Goal: Information Seeking & Learning: Learn about a topic

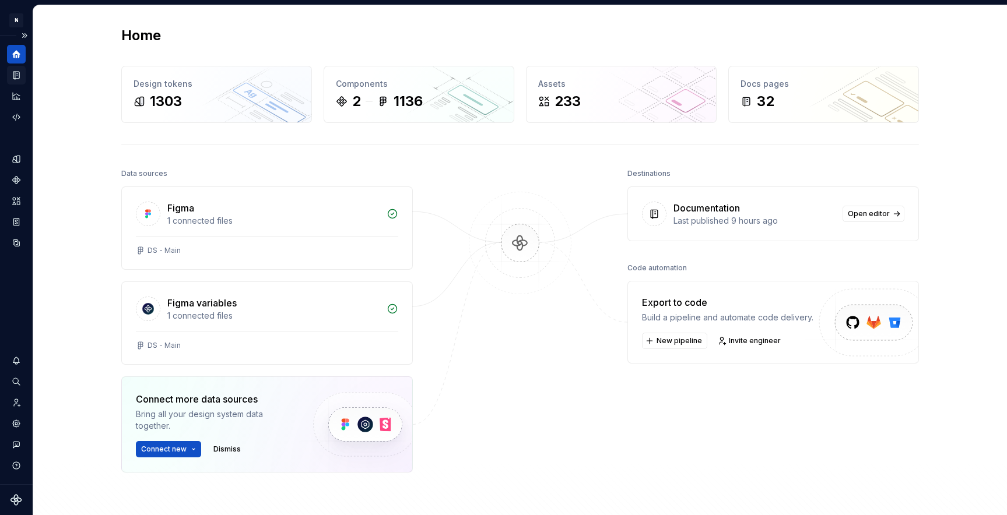
click at [18, 71] on icon "Documentation" at bounding box center [16, 75] width 10 height 10
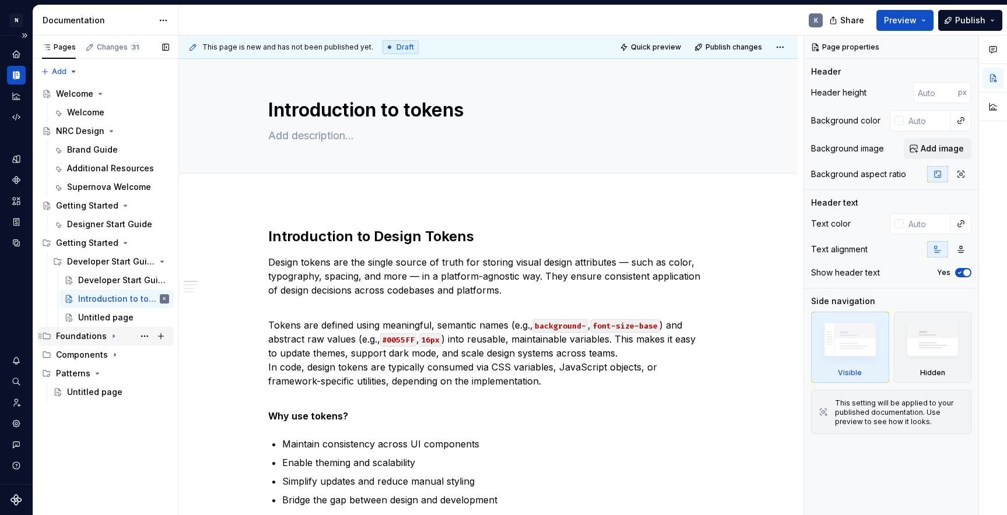
click at [113, 337] on icon "Page tree" at bounding box center [113, 336] width 1 height 3
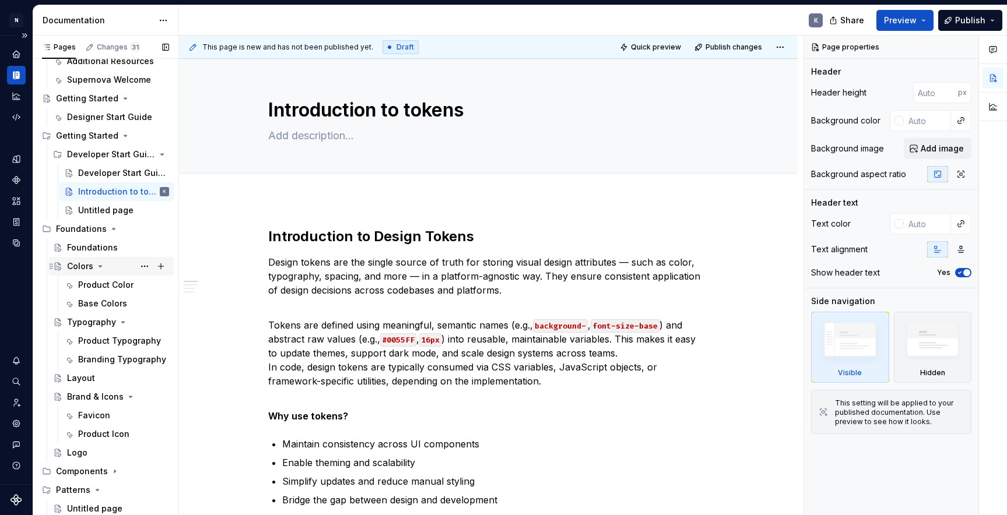
scroll to position [107, 0]
click at [95, 451] on div "Logo" at bounding box center [118, 453] width 102 height 16
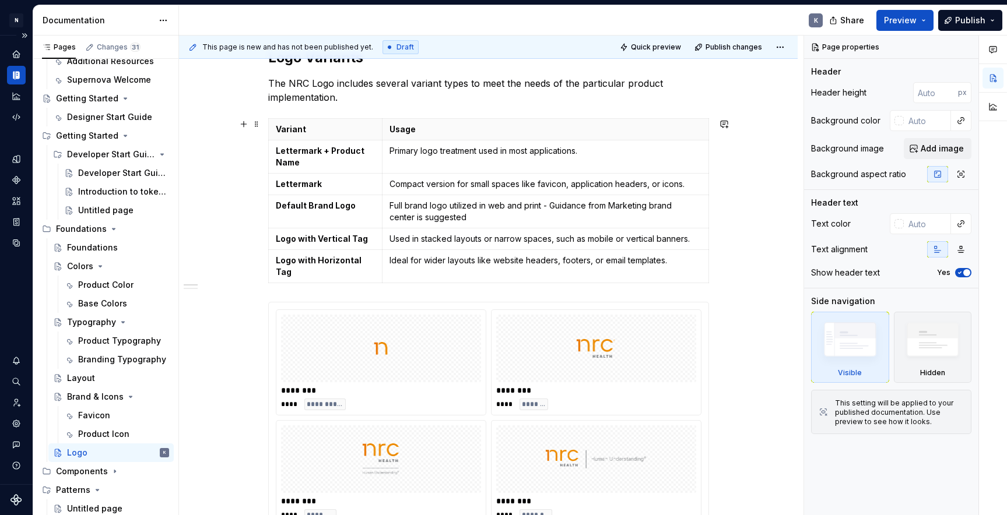
scroll to position [404, 0]
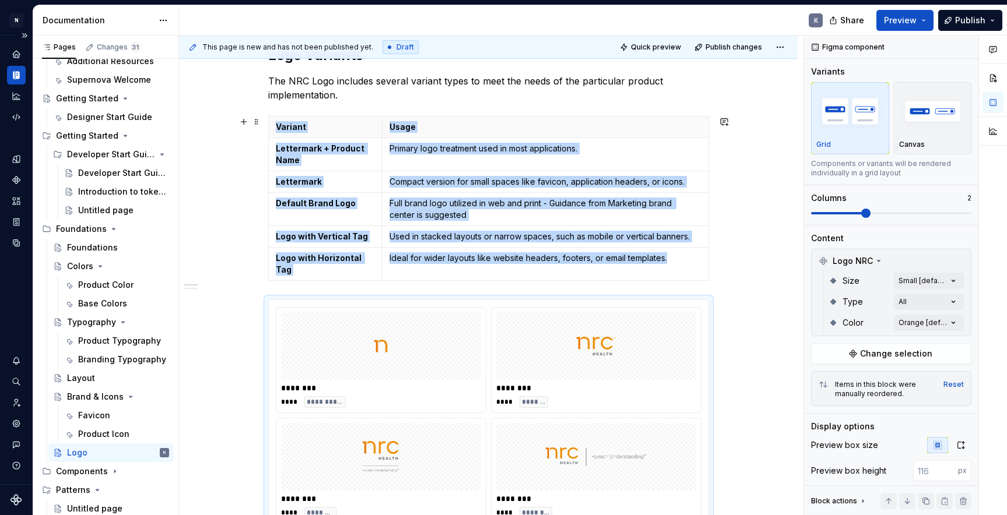
type textarea "*"
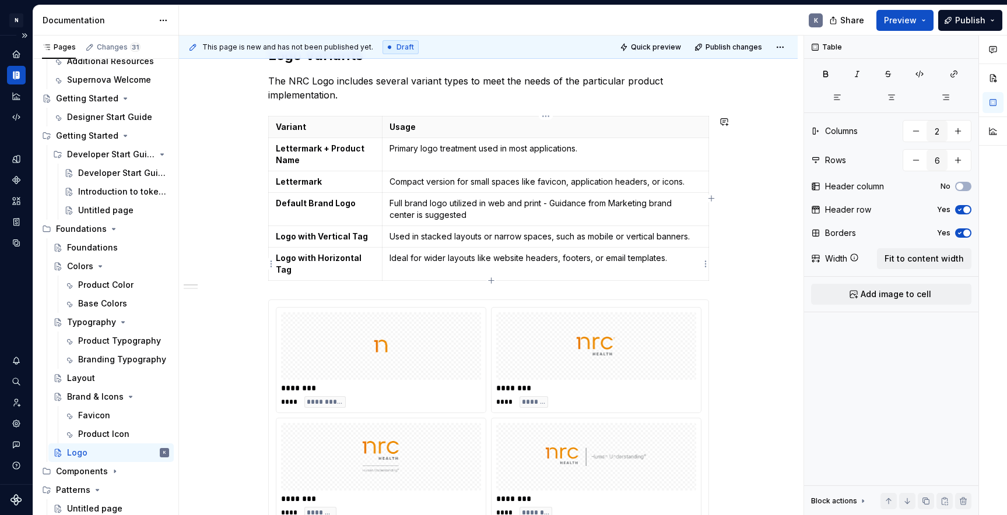
click at [600, 278] on td "Ideal for wider layouts like website headers, footers, or email templates." at bounding box center [545, 264] width 326 height 33
click at [259, 121] on span at bounding box center [256, 122] width 9 height 16
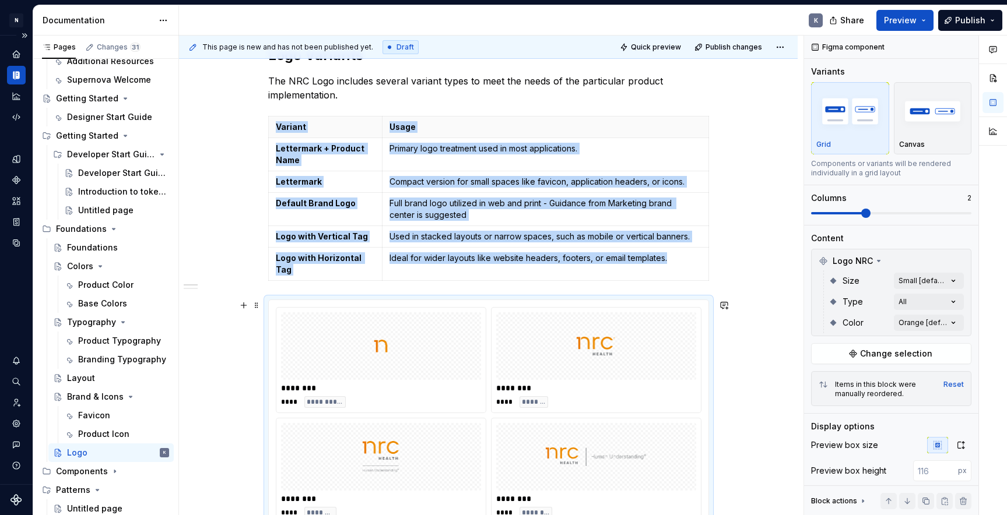
click at [324, 311] on div "**********" at bounding box center [380, 360] width 209 height 105
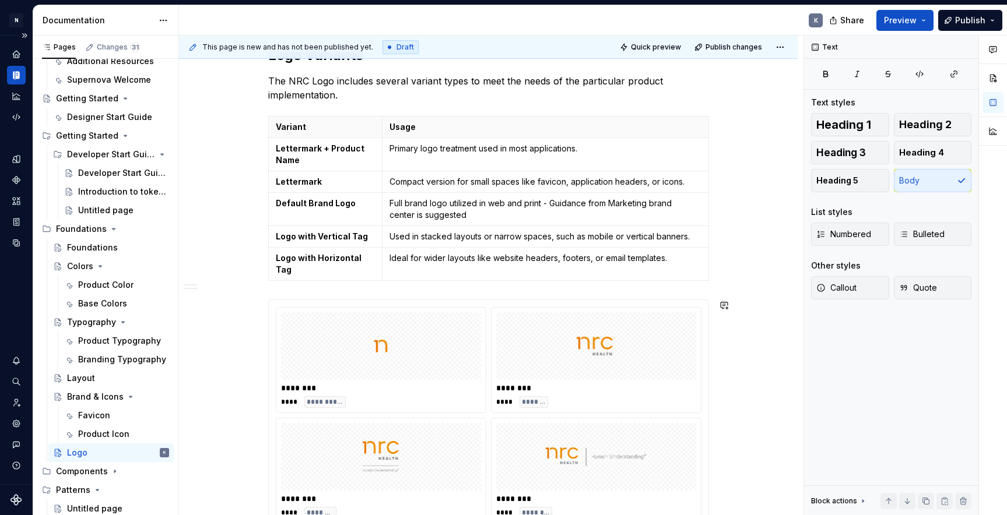
scroll to position [449, 0]
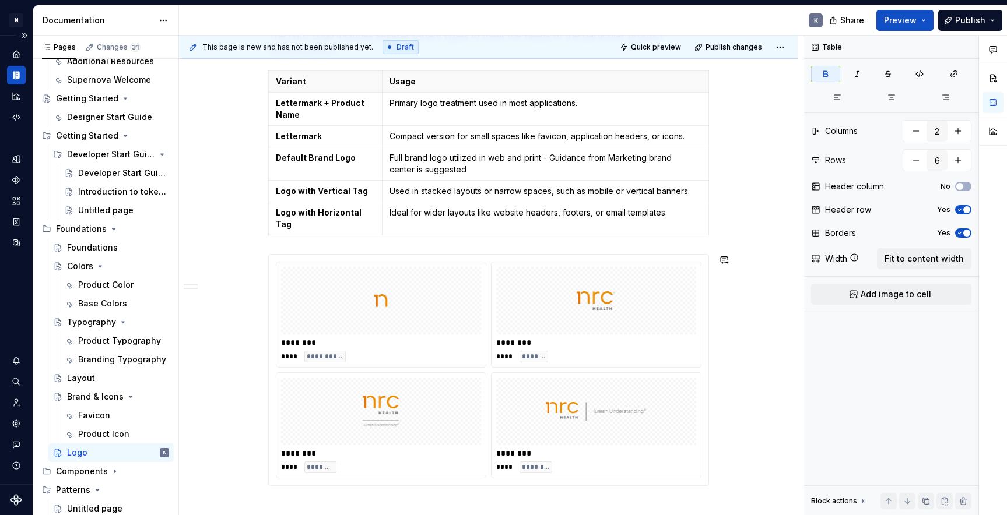
scroll to position [399, 0]
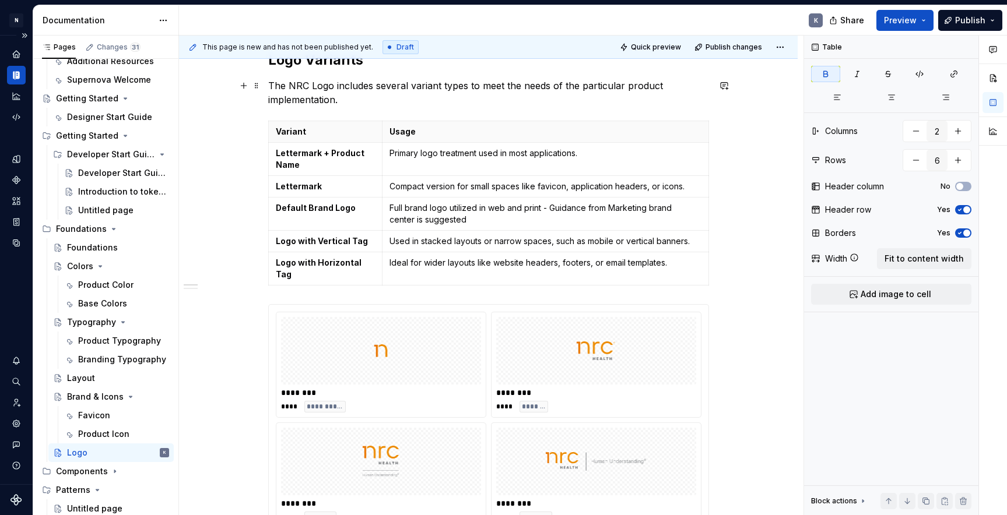
click at [350, 103] on p "The NRC Logo includes several variant types to meet the needs of the particular…" at bounding box center [488, 93] width 441 height 28
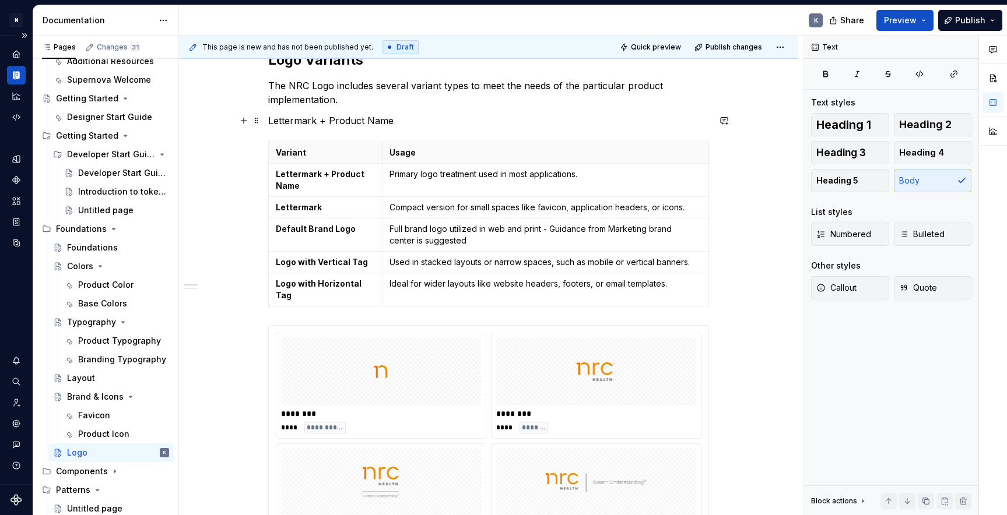
click at [324, 120] on p "Lettermark + Product Name" at bounding box center [488, 121] width 441 height 14
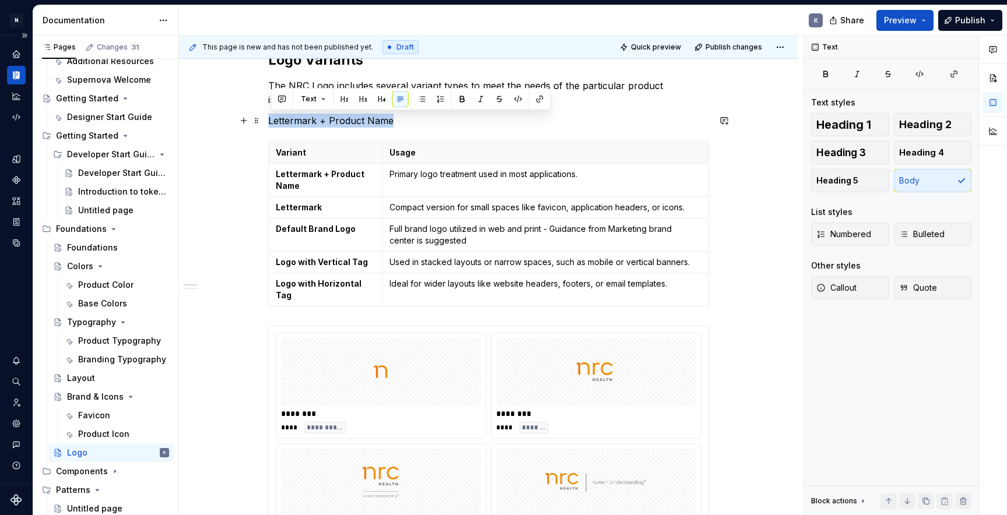
click at [324, 120] on p "Lettermark + Product Name" at bounding box center [488, 121] width 441 height 14
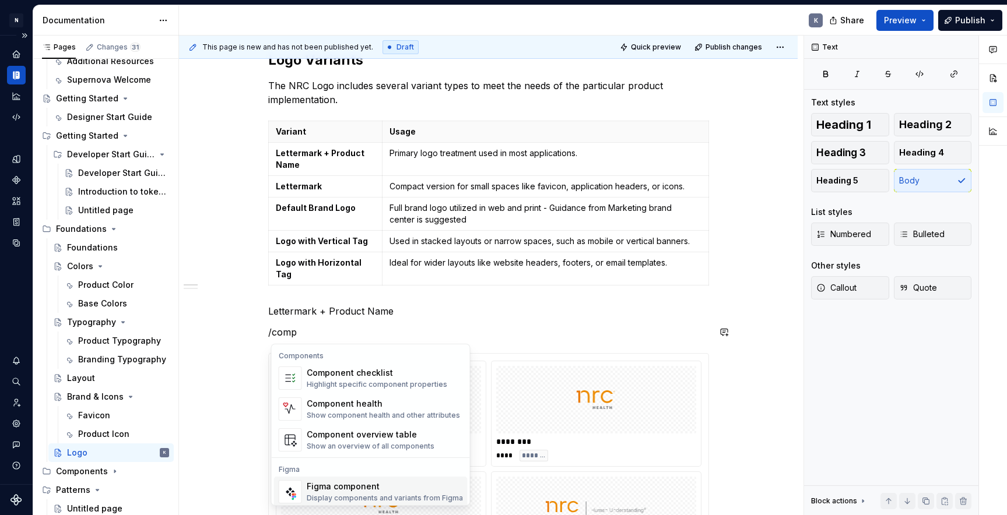
click at [402, 489] on div "Figma component" at bounding box center [385, 487] width 156 height 12
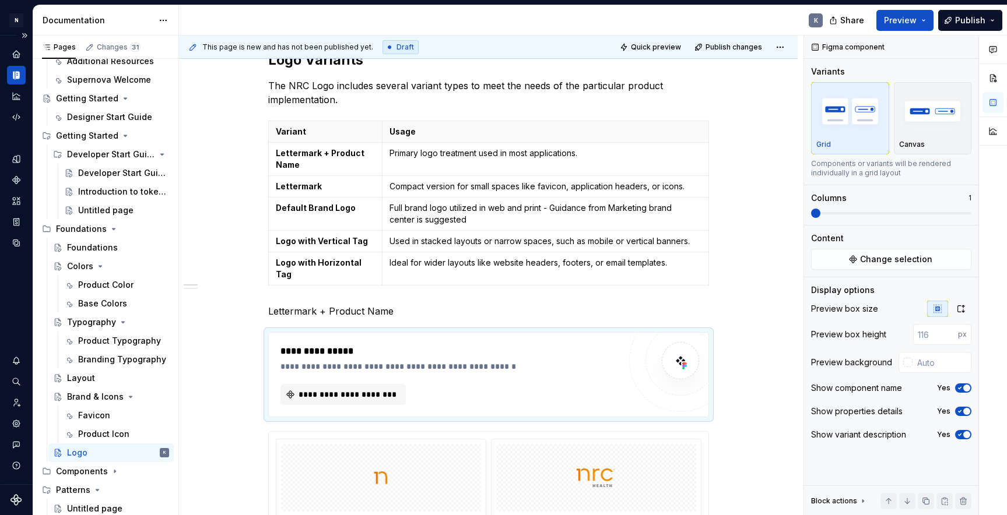
type textarea "*"
click at [394, 394] on span "**********" at bounding box center [347, 395] width 101 height 12
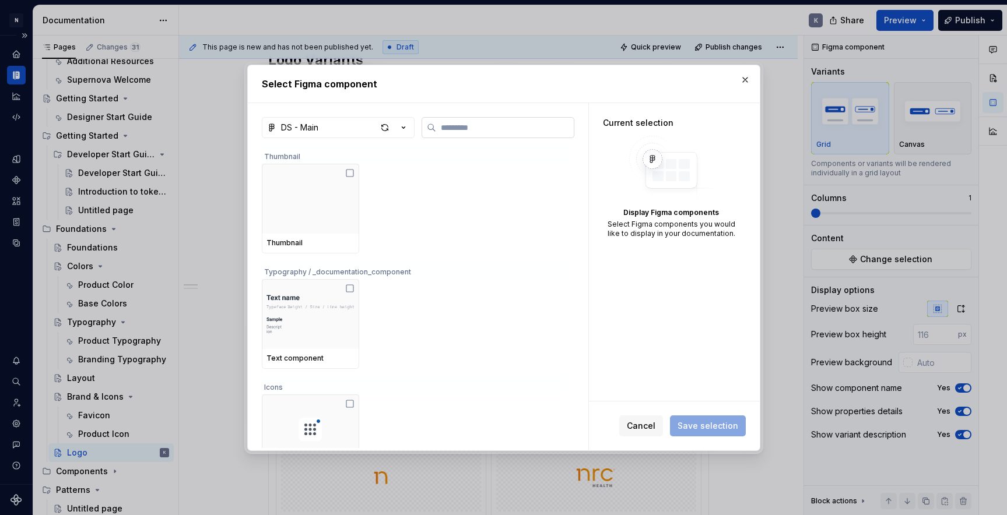
click at [530, 128] on input "search" at bounding box center [505, 128] width 138 height 12
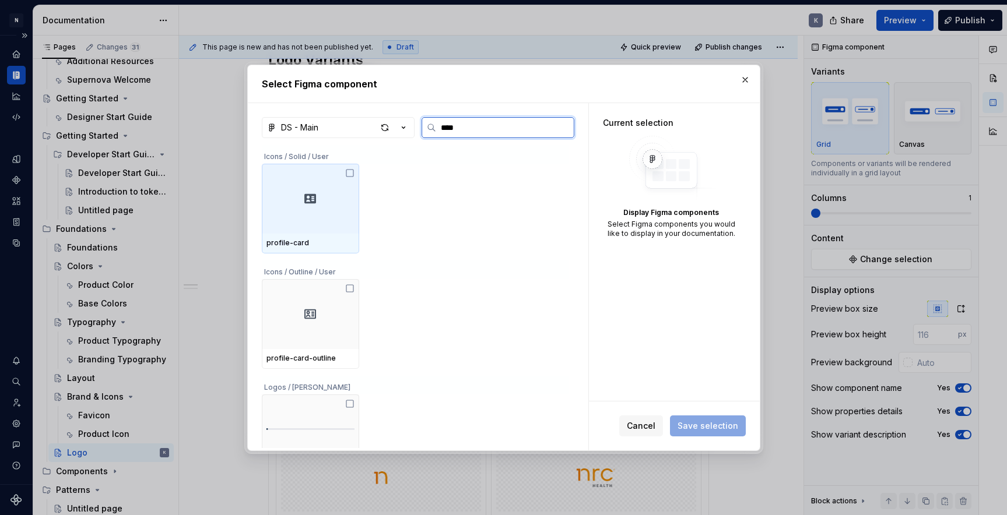
type input "*****"
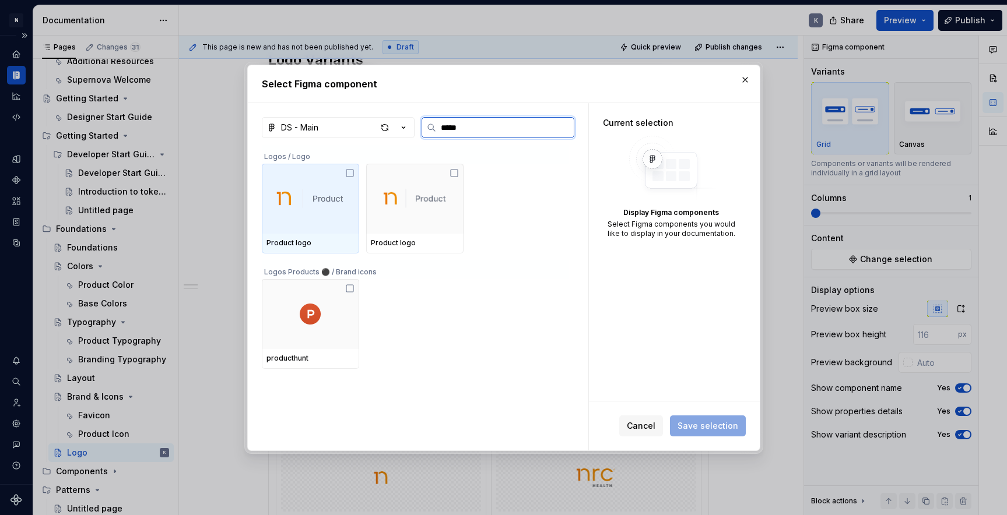
click at [343, 185] on img at bounding box center [310, 198] width 80 height 26
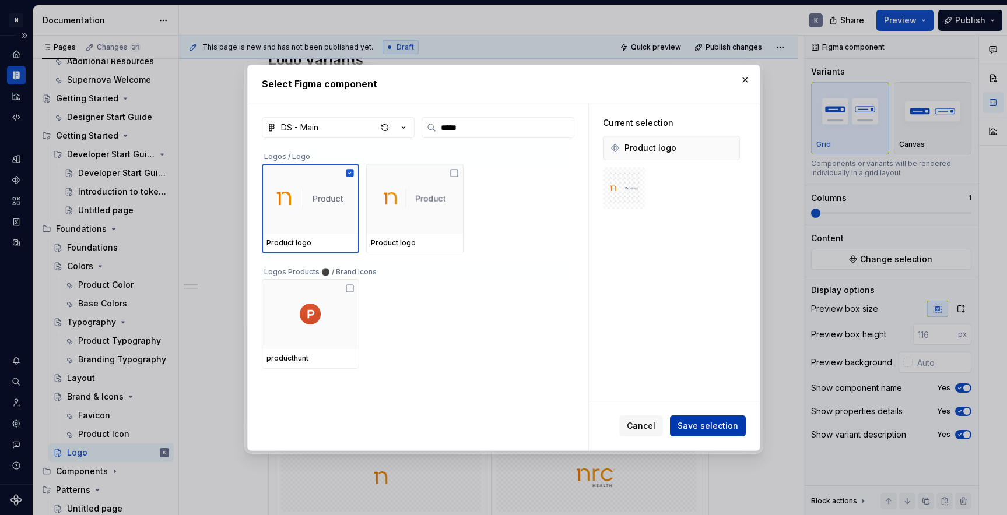
click at [692, 426] on span "Save selection" at bounding box center [707, 426] width 61 height 12
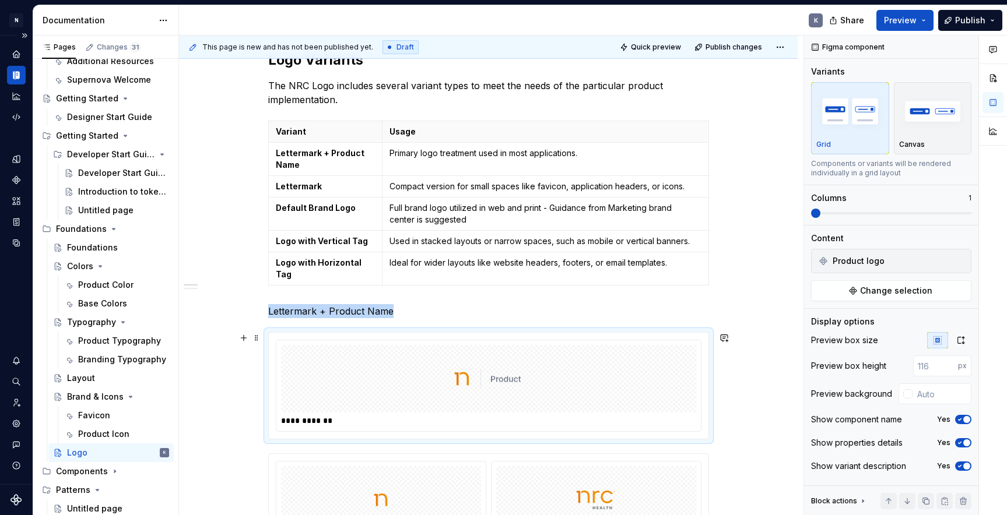
click at [523, 388] on img at bounding box center [488, 379] width 80 height 58
click at [679, 370] on div at bounding box center [488, 379] width 415 height 68
click at [902, 264] on div "Product logo" at bounding box center [891, 261] width 154 height 19
click at [784, 223] on div "**********" at bounding box center [593, 276] width 828 height 480
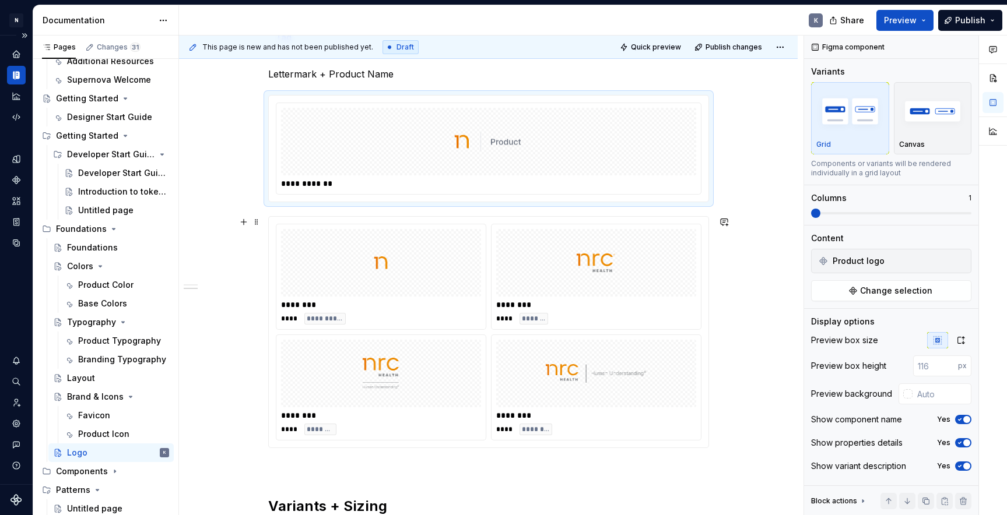
scroll to position [624, 0]
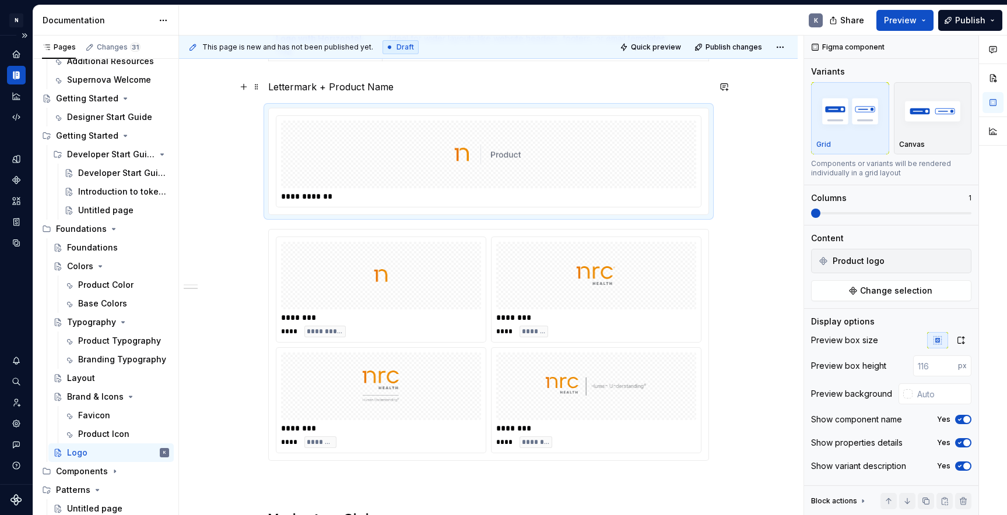
click at [396, 85] on p "Lettermark + Product Name" at bounding box center [488, 87] width 441 height 14
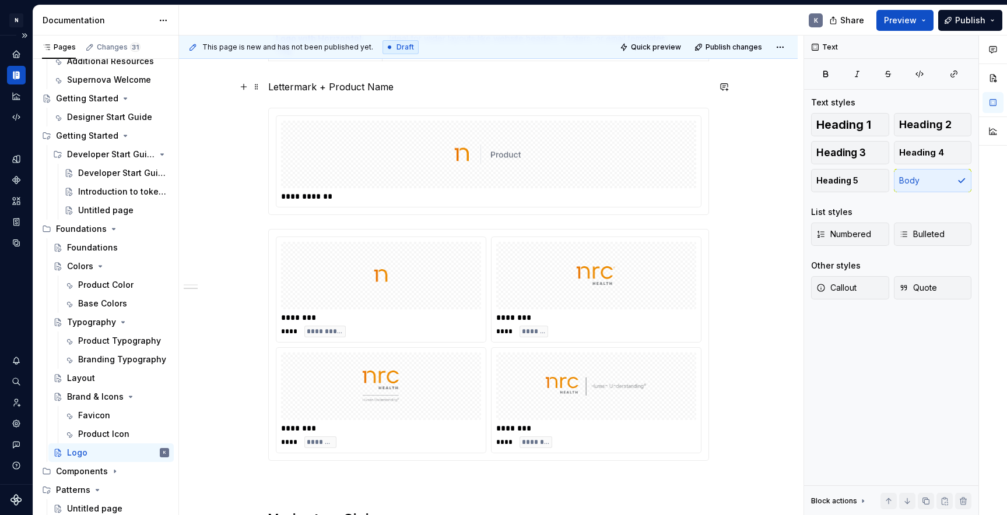
click at [396, 85] on p "Lettermark + Product Name" at bounding box center [488, 87] width 441 height 14
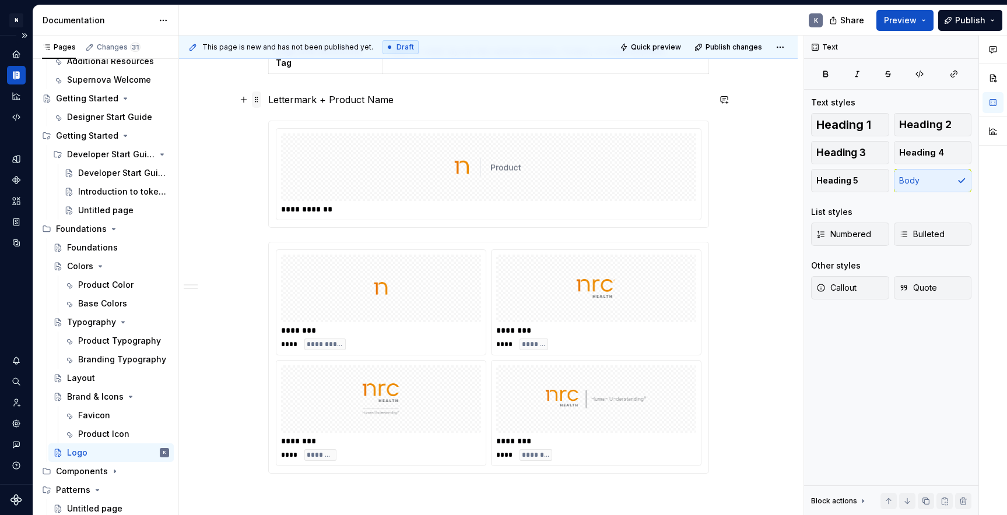
click at [260, 103] on span at bounding box center [256, 100] width 9 height 16
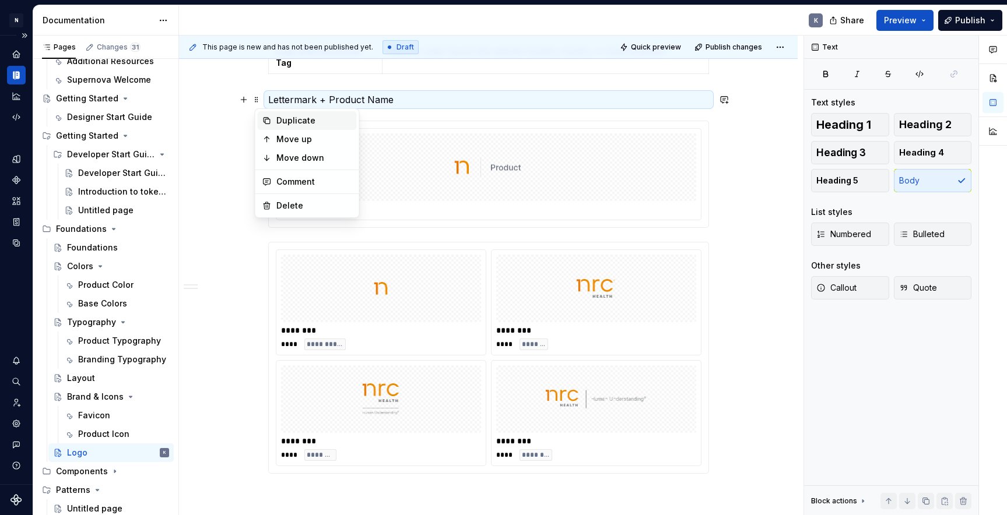
click at [281, 121] on div "Duplicate" at bounding box center [314, 121] width 76 height 12
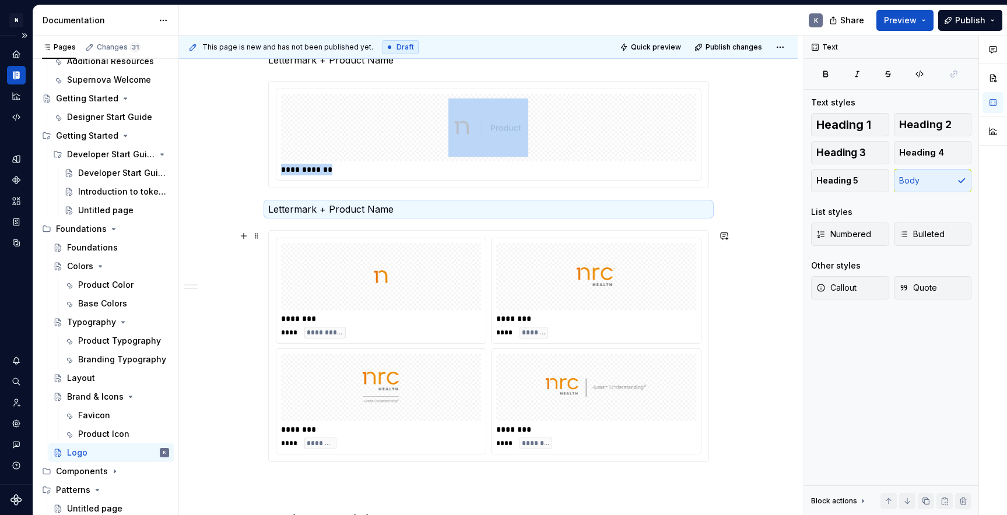
scroll to position [642, 0]
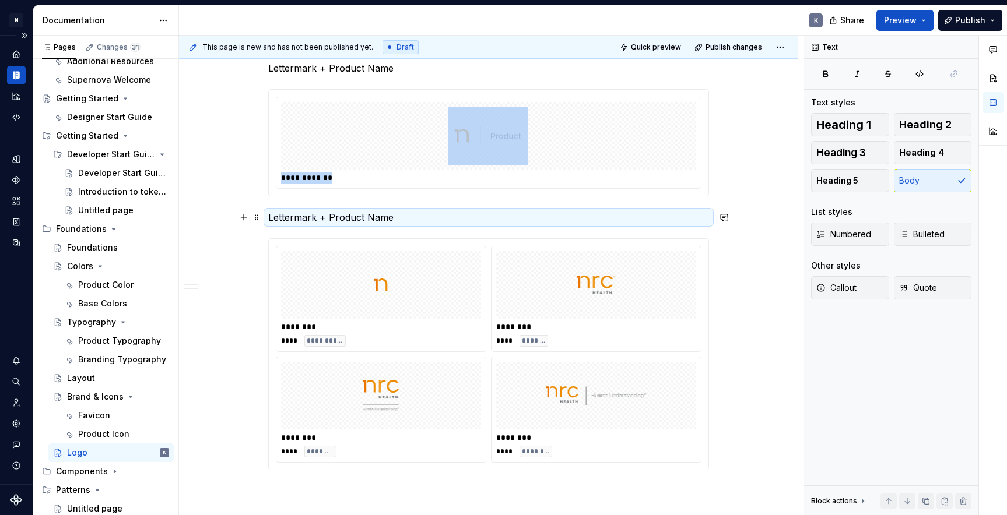
click at [333, 214] on p "Lettermark + Product Name" at bounding box center [488, 217] width 441 height 14
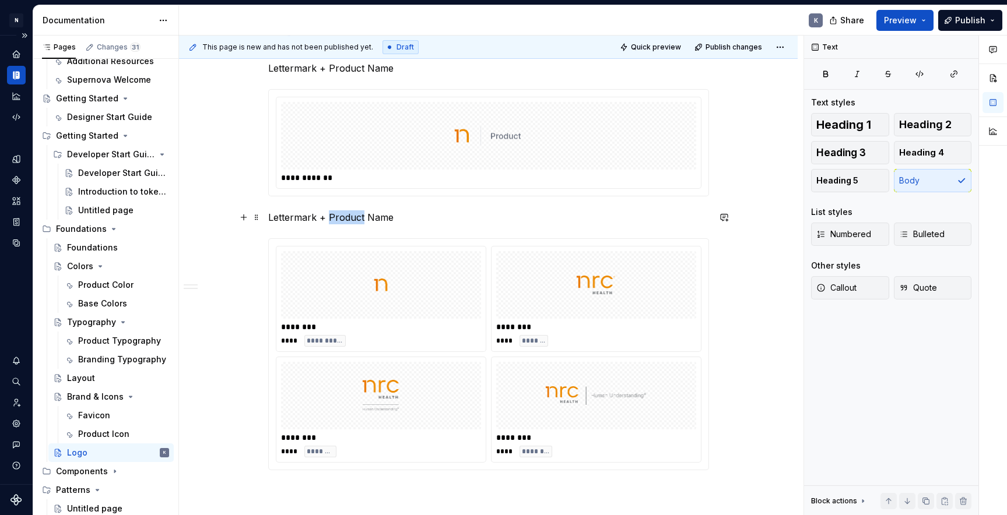
click at [333, 214] on p "Lettermark + Product Name" at bounding box center [488, 217] width 441 height 14
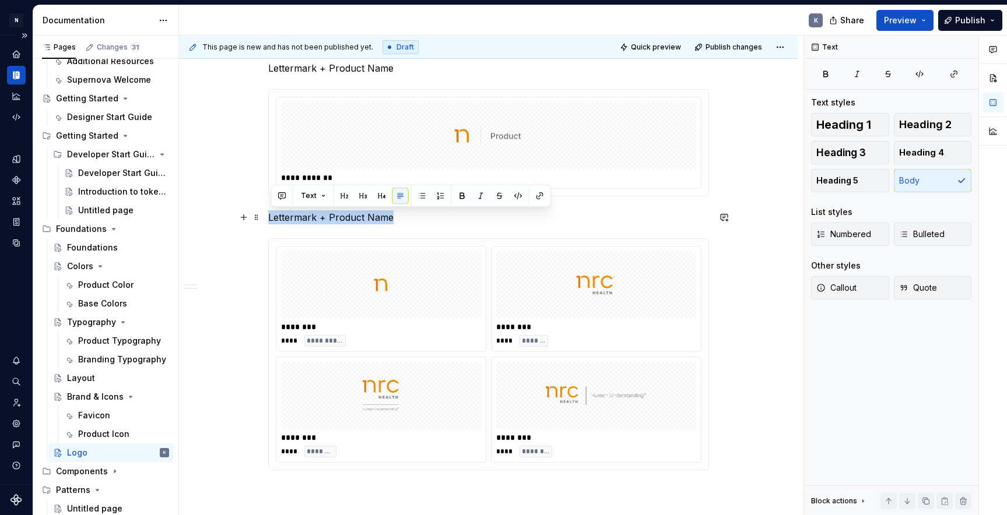
click at [333, 214] on p "Lettermark + Product Name" at bounding box center [488, 217] width 441 height 14
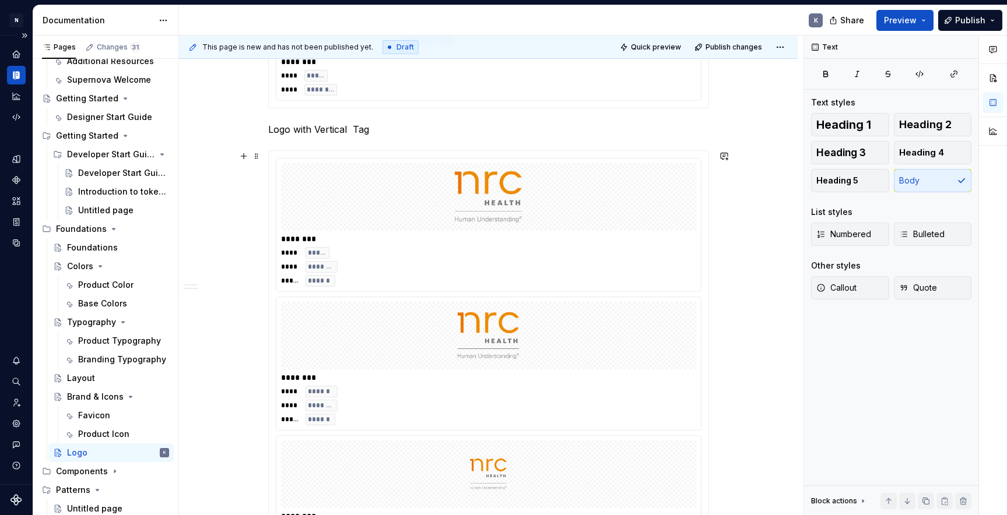
scroll to position [1994, 0]
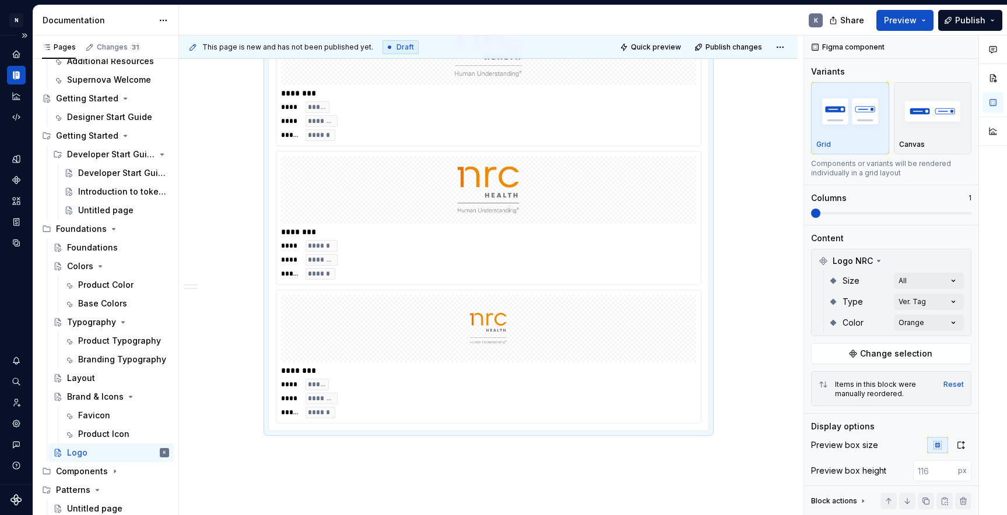
click at [370, 306] on div at bounding box center [488, 329] width 415 height 68
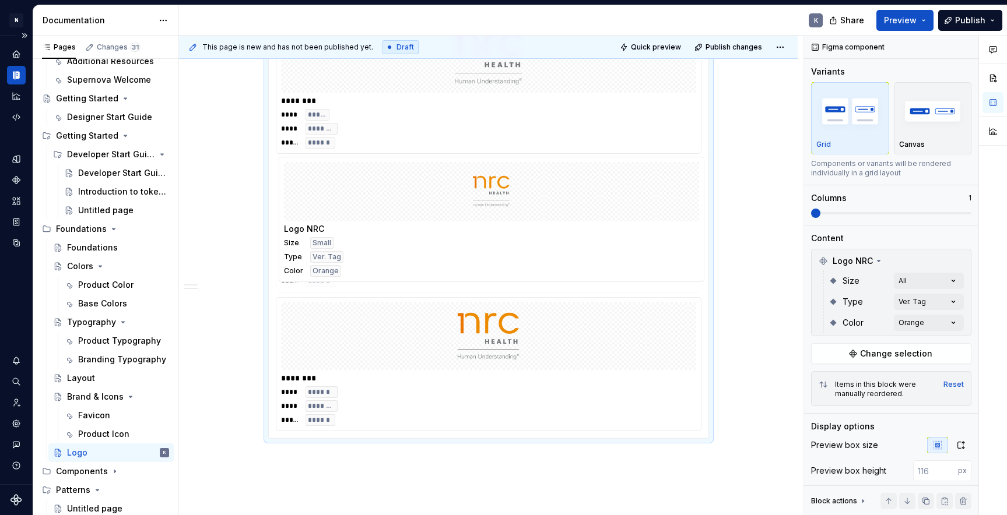
drag, startPoint x: 298, startPoint y: 321, endPoint x: 310, endPoint y: 122, distance: 199.1
click at [310, 122] on body "N Product Design K Design system data Documentation K Share Preview Publish Pag…" at bounding box center [503, 257] width 1007 height 515
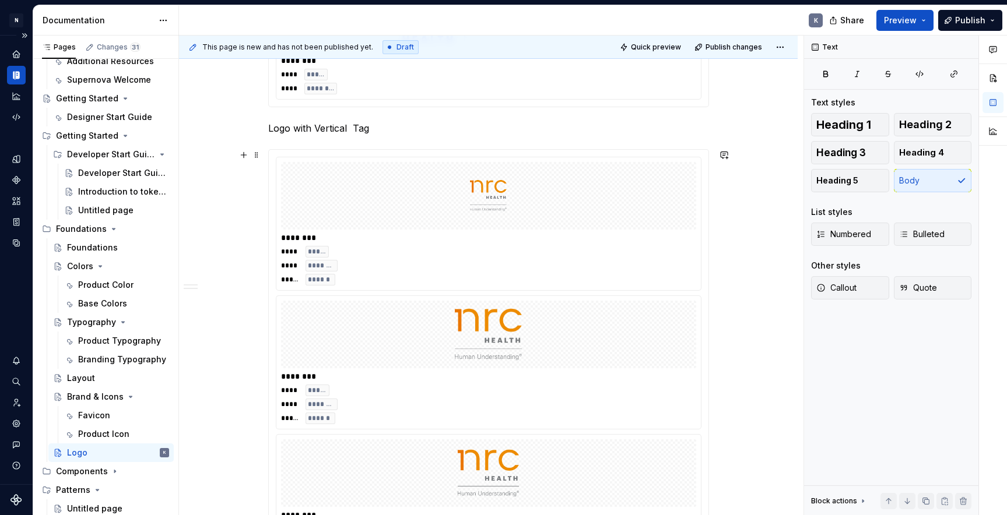
scroll to position [1892, 0]
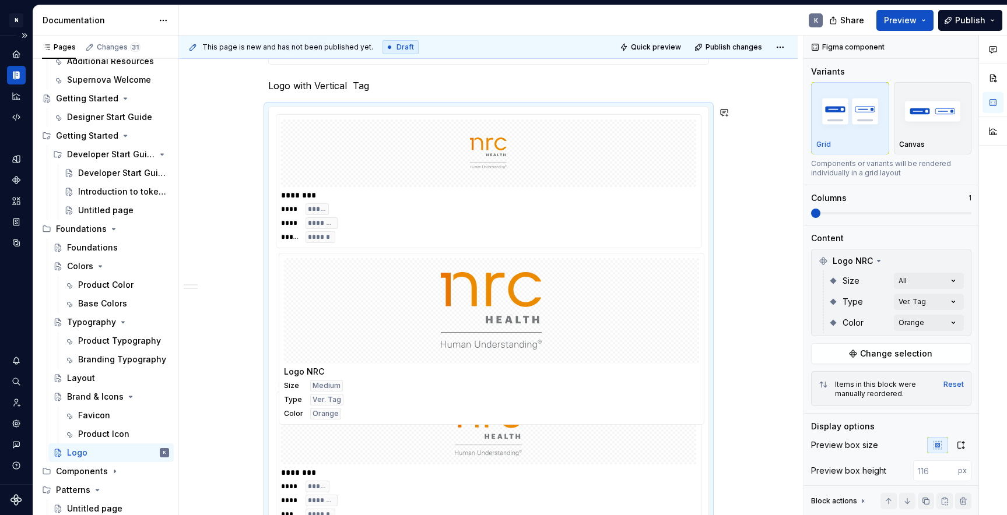
drag, startPoint x: 391, startPoint y: 416, endPoint x: 393, endPoint y: 252, distance: 163.8
click at [393, 252] on body "N Product Design K Design system data Documentation K Share Preview Publish Pag…" at bounding box center [503, 257] width 1007 height 515
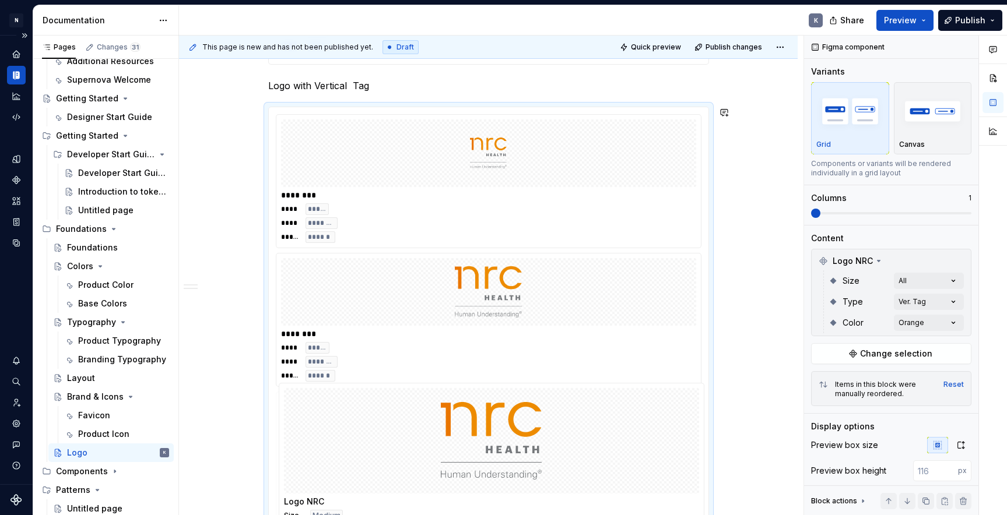
drag, startPoint x: 396, startPoint y: 284, endPoint x: 386, endPoint y: 437, distance: 153.1
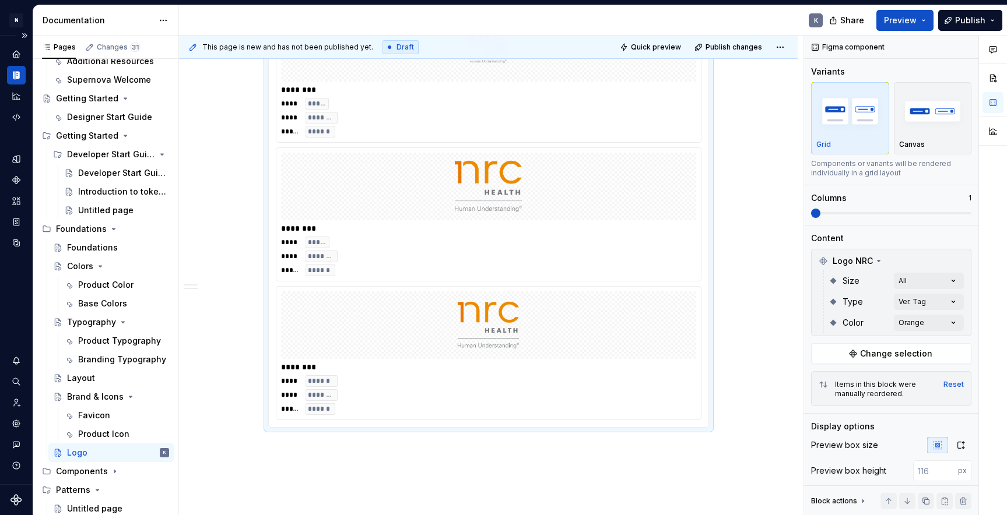
scroll to position [2021, 0]
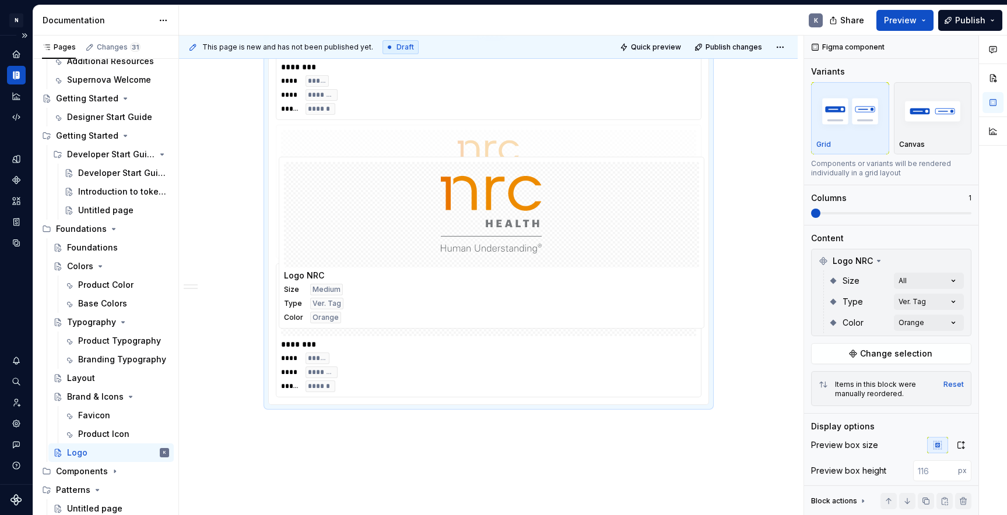
drag, startPoint x: 421, startPoint y: 304, endPoint x: 424, endPoint y: 177, distance: 127.1
click at [424, 177] on body "N Product Design K Design system data Documentation K Share Preview Publish Pag…" at bounding box center [503, 257] width 1007 height 515
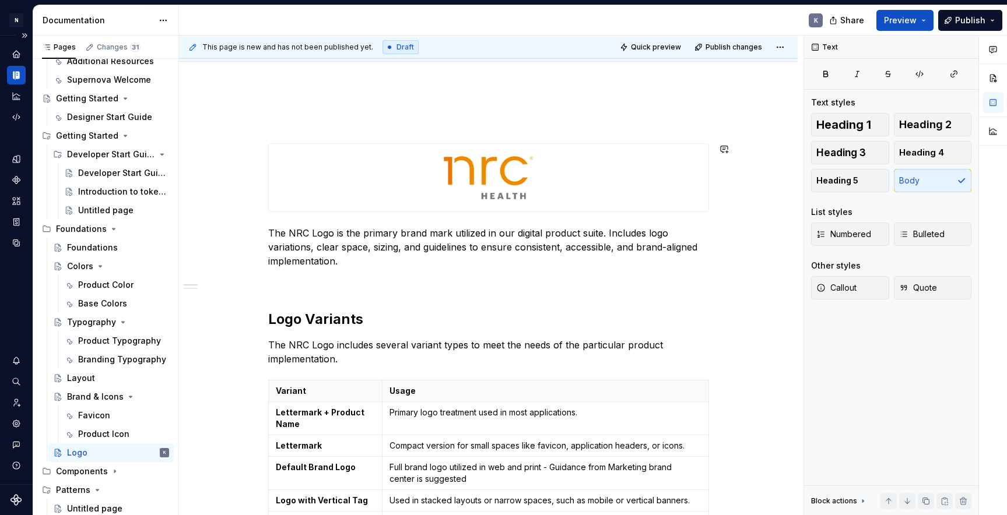
scroll to position [128, 0]
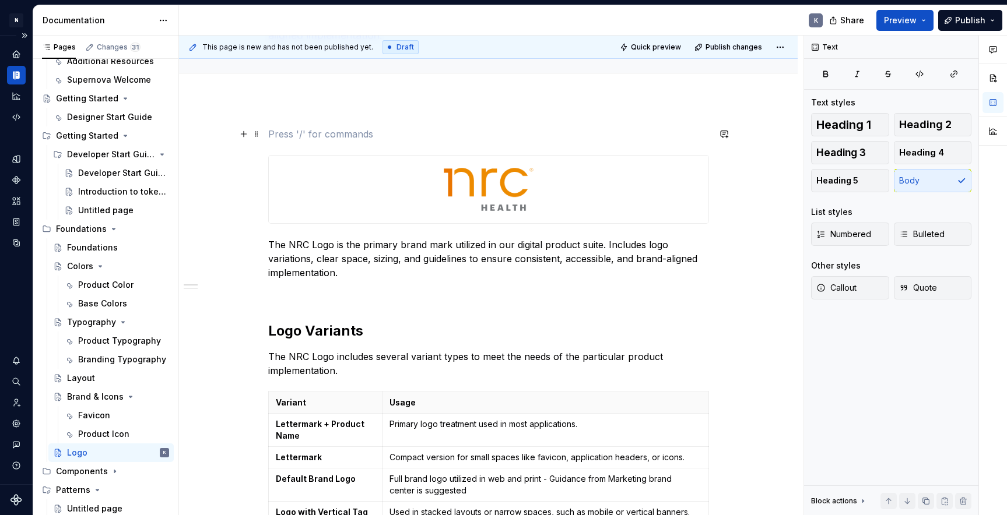
click at [347, 128] on p at bounding box center [488, 134] width 441 height 14
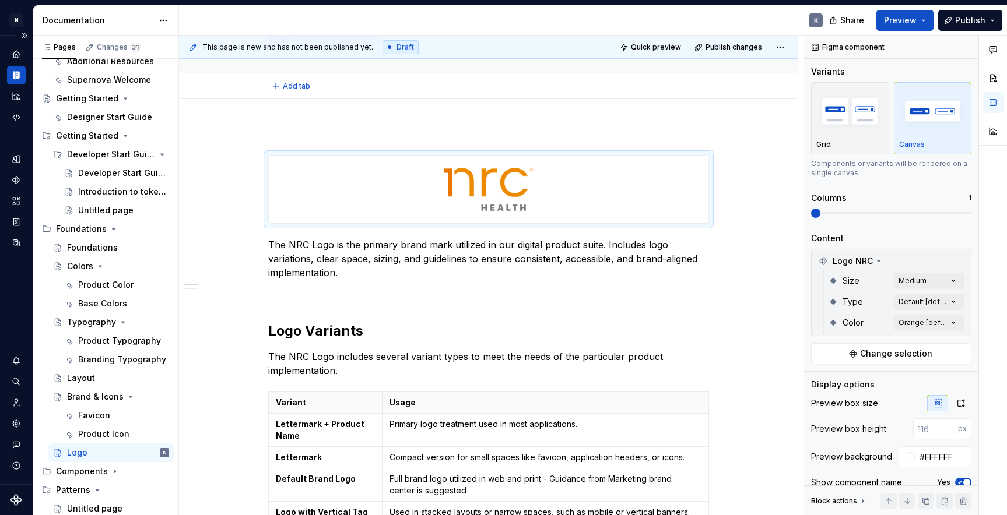
click at [401, 100] on div "This page is new and has not been published yet. Draft Quick preview Publish ch…" at bounding box center [491, 276] width 624 height 480
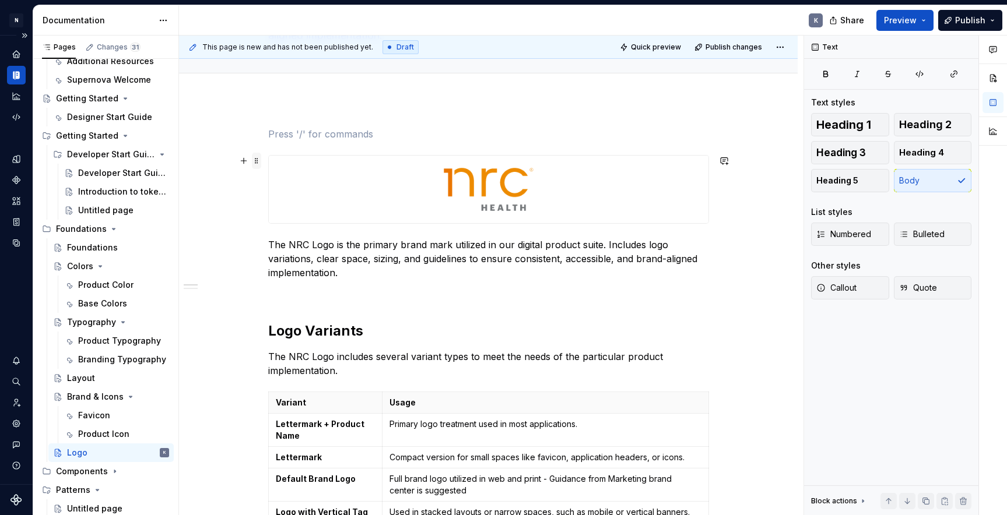
click at [261, 159] on span at bounding box center [256, 161] width 9 height 16
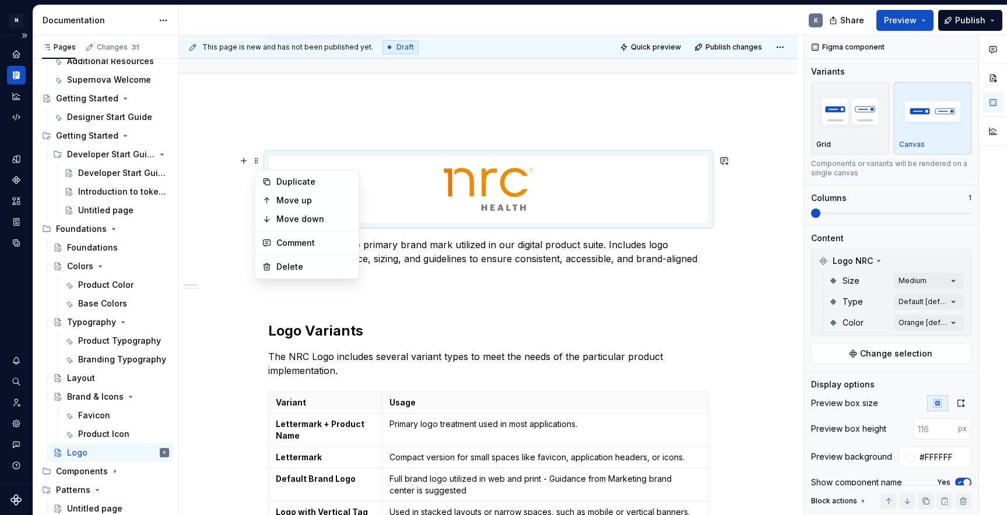
click at [276, 128] on p at bounding box center [488, 134] width 441 height 14
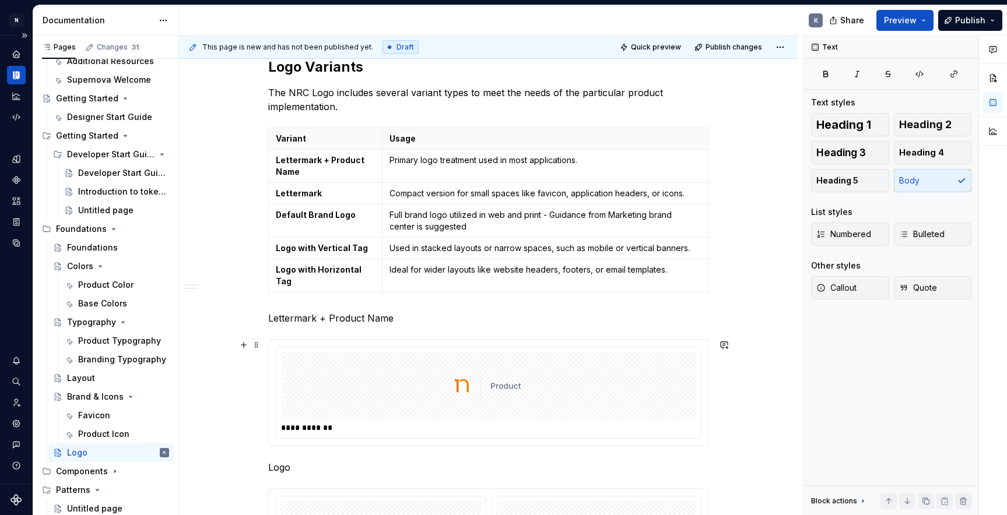
scroll to position [463, 0]
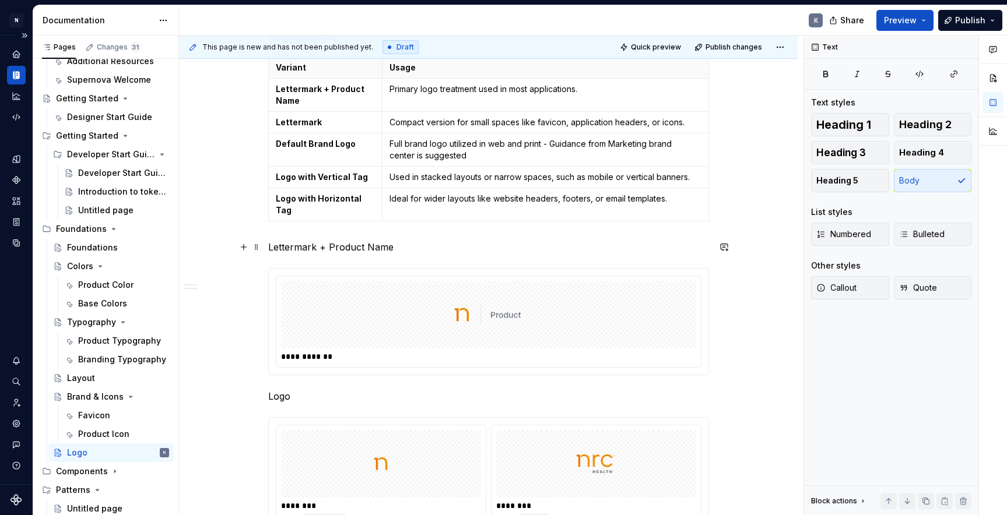
click at [297, 249] on p "Lettermark + Product Name" at bounding box center [488, 247] width 441 height 14
click at [298, 251] on p "Lettermark + Product Name" at bounding box center [488, 247] width 441 height 14
click at [403, 250] on p "Lettermark + Product Name" at bounding box center [488, 247] width 441 height 14
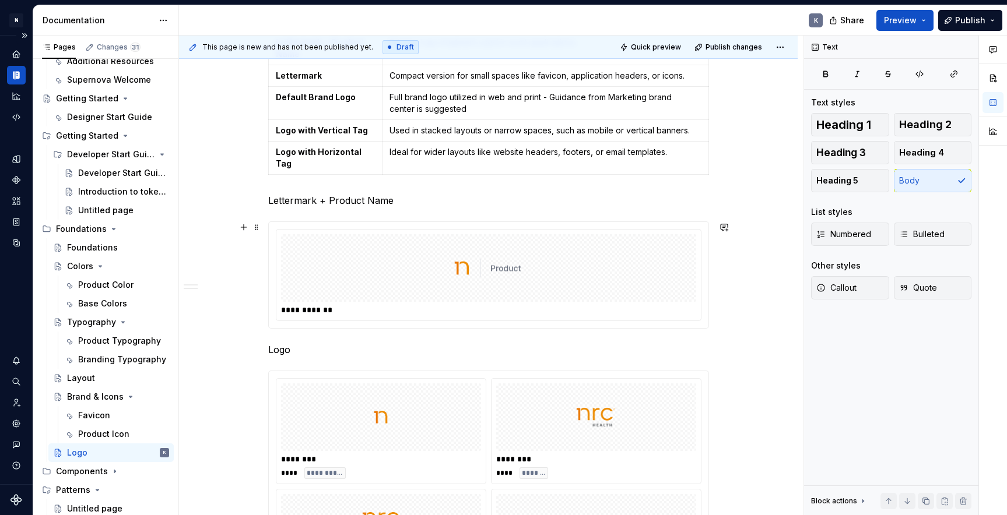
scroll to position [522, 0]
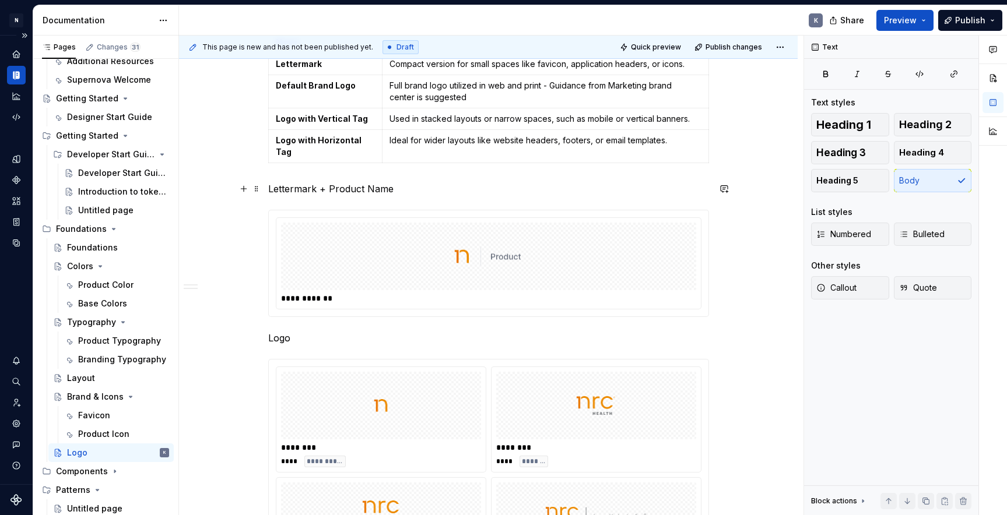
click at [371, 187] on p "Lettermark + Product Name" at bounding box center [488, 189] width 441 height 14
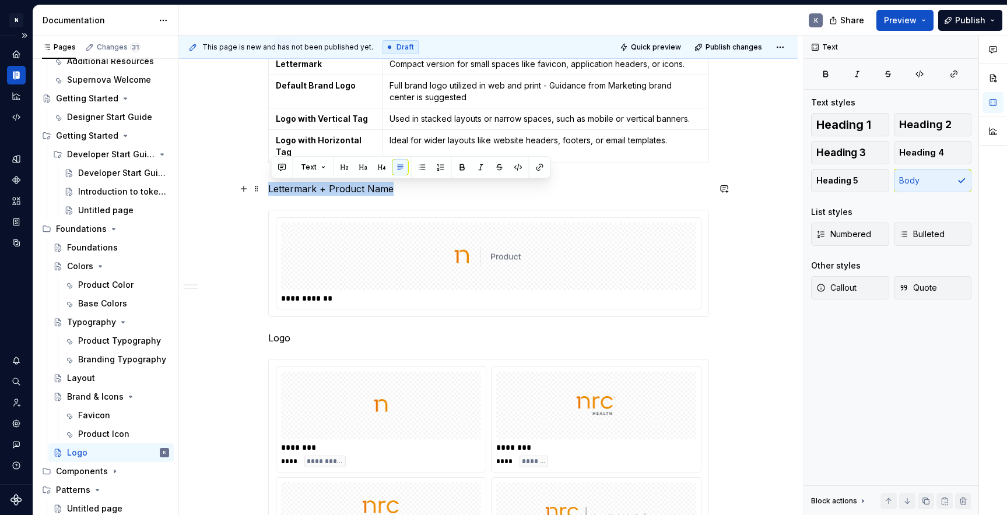
click at [371, 187] on p "Lettermark + Product Name" at bounding box center [488, 189] width 441 height 14
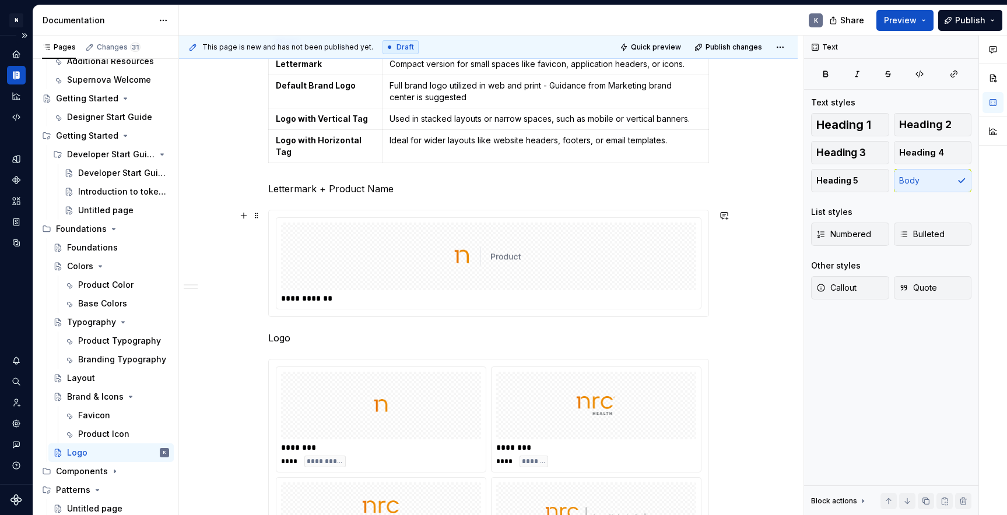
click at [421, 191] on p "Lettermark + Product Name" at bounding box center [488, 189] width 441 height 14
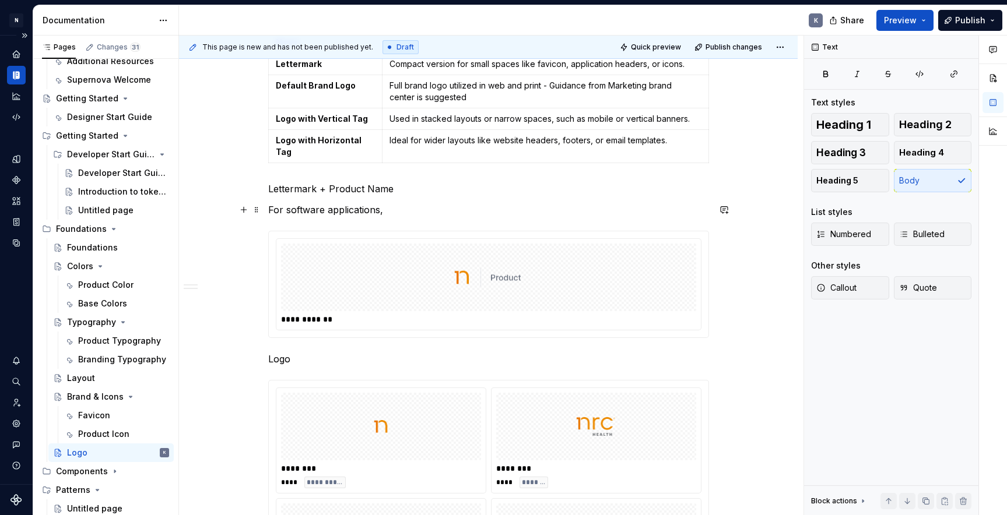
click at [288, 210] on p "For software applications," at bounding box center [488, 210] width 441 height 14
click at [410, 213] on p "For NRC software applications," at bounding box center [488, 210] width 441 height 14
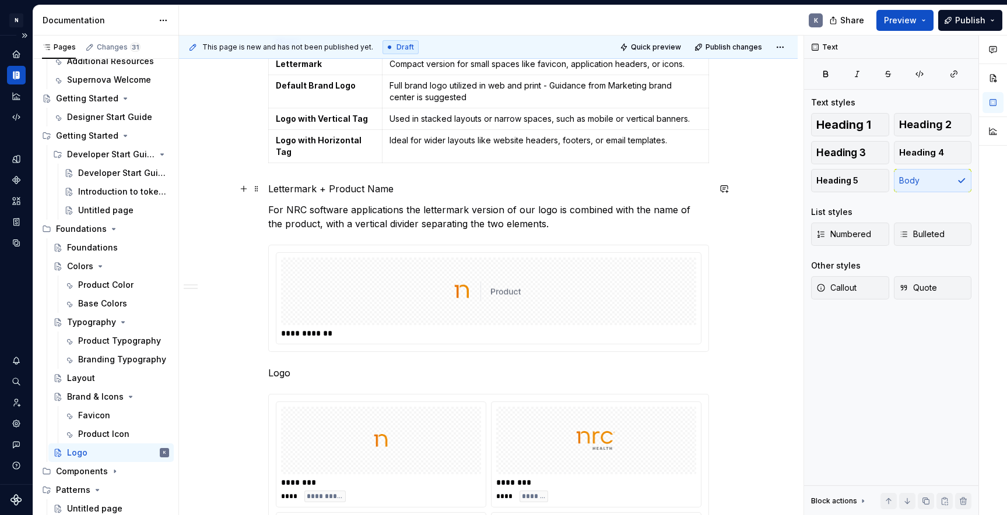
click at [344, 187] on p "Lettermark + Product Name" at bounding box center [488, 189] width 441 height 14
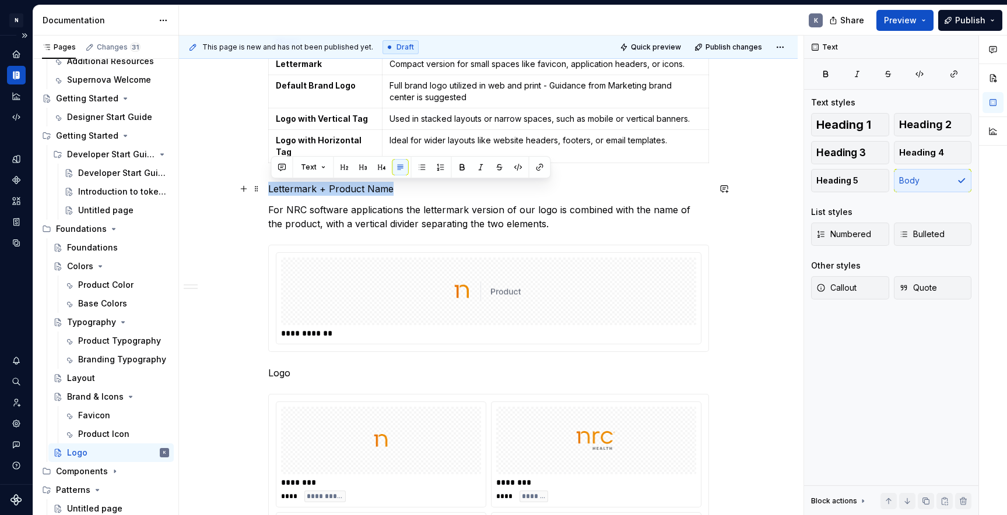
click at [344, 187] on p "Lettermark + Product Name" at bounding box center [488, 189] width 441 height 14
click at [364, 168] on button "button" at bounding box center [363, 167] width 16 height 16
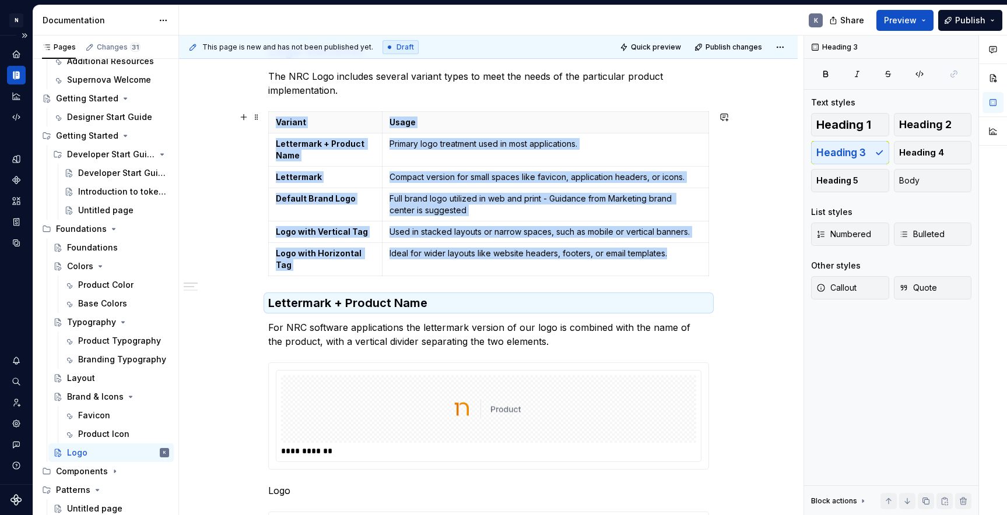
scroll to position [408, 0]
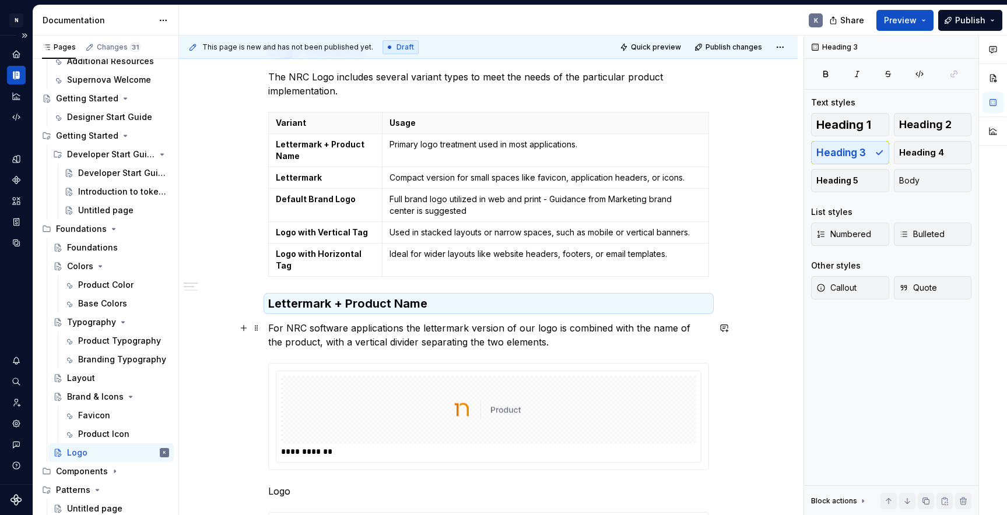
click at [543, 347] on p "For NRC software applications the lettermark version of our logo is combined wi…" at bounding box center [488, 335] width 441 height 28
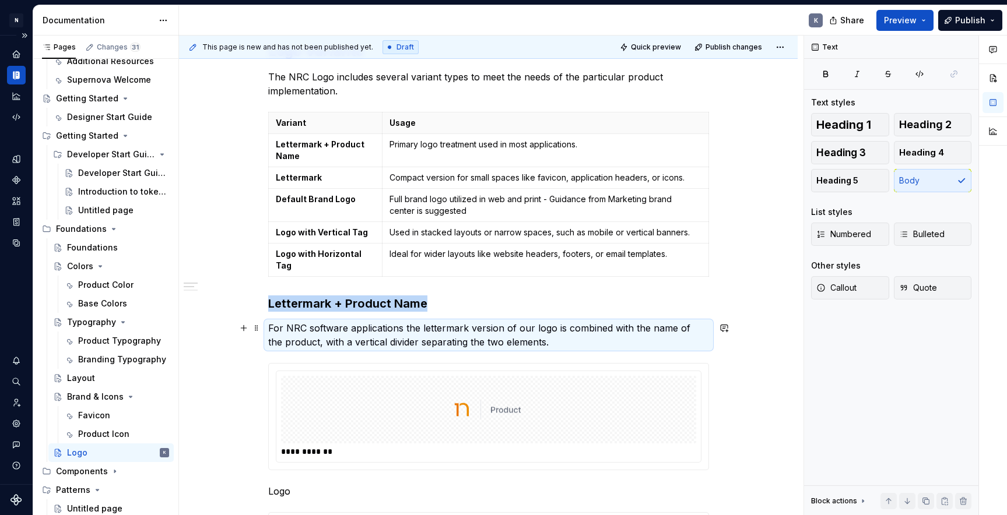
click at [561, 342] on p "For NRC software applications the lettermark version of our logo is combined wi…" at bounding box center [488, 335] width 441 height 28
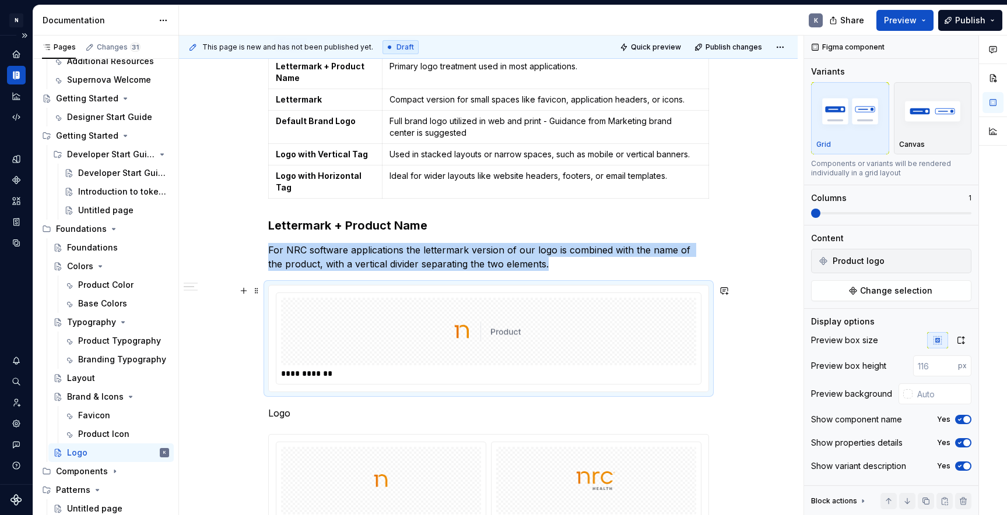
scroll to position [609, 0]
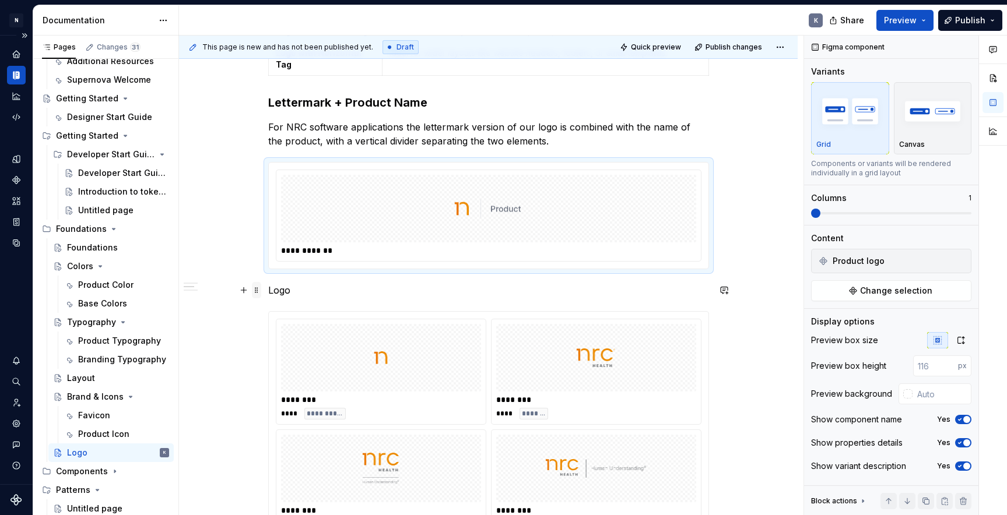
click at [259, 291] on span at bounding box center [256, 290] width 9 height 16
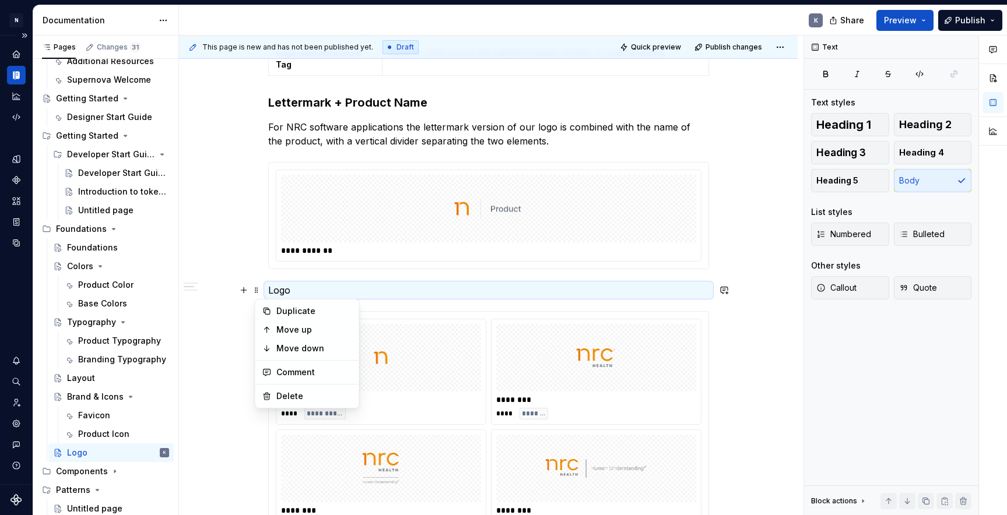
click at [303, 293] on p "Logo" at bounding box center [488, 290] width 441 height 14
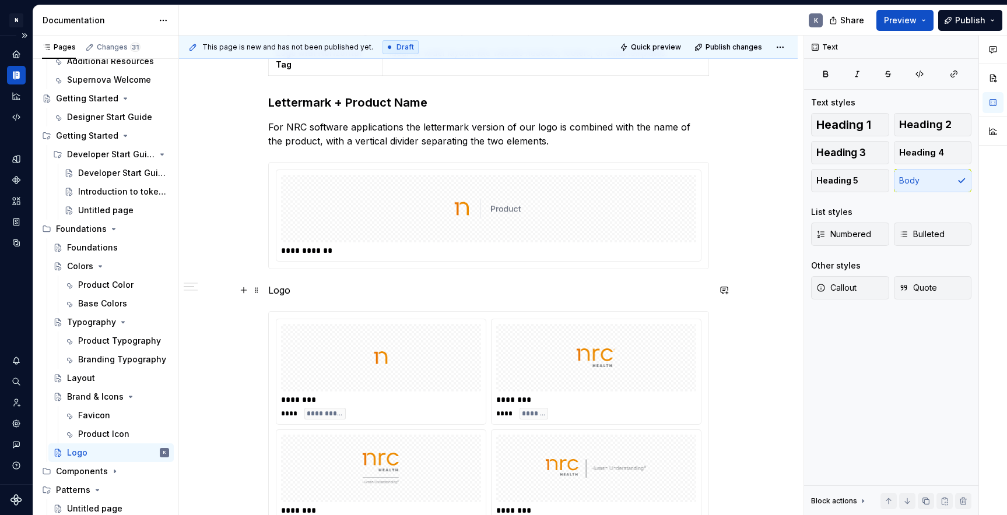
click at [282, 291] on p "Logo" at bounding box center [488, 290] width 441 height 14
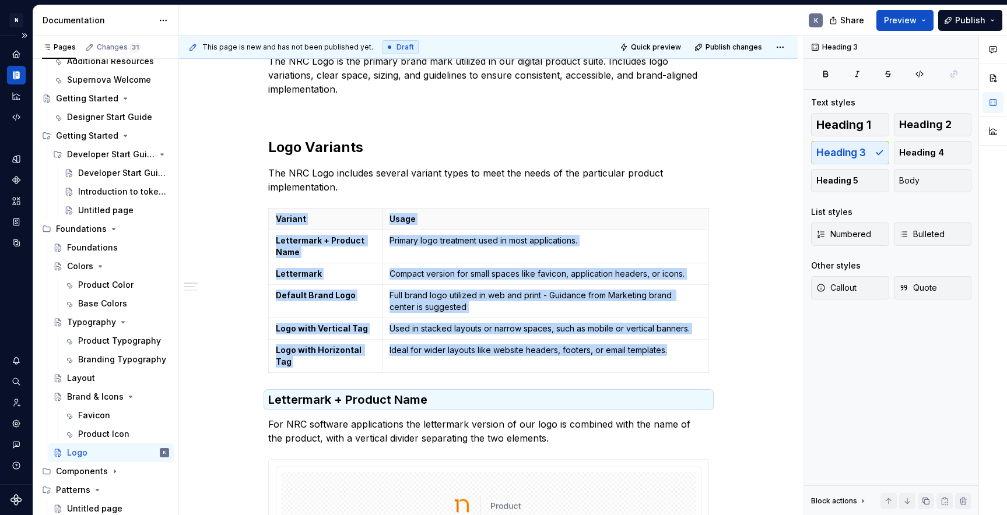
scroll to position [308, 0]
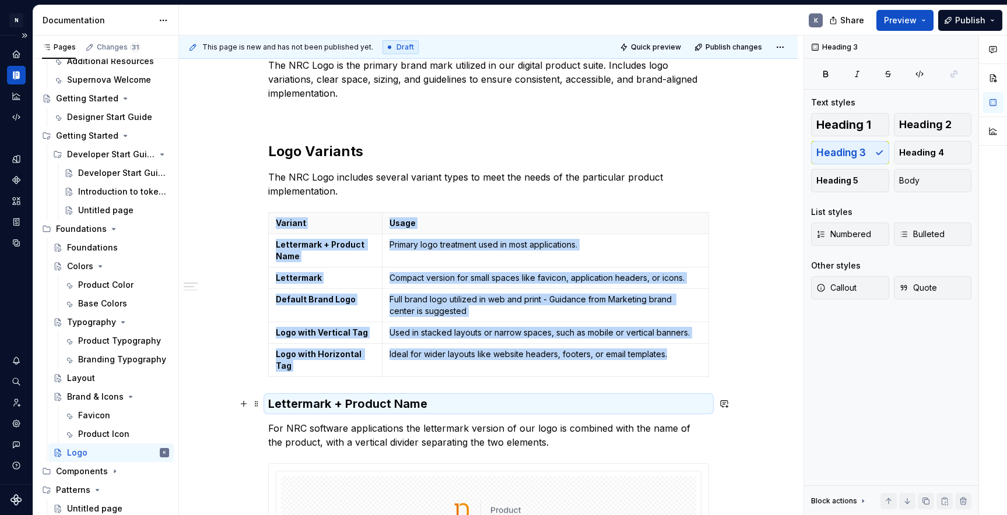
click at [285, 403] on h3 "Lettermark + Product Name" at bounding box center [488, 404] width 441 height 16
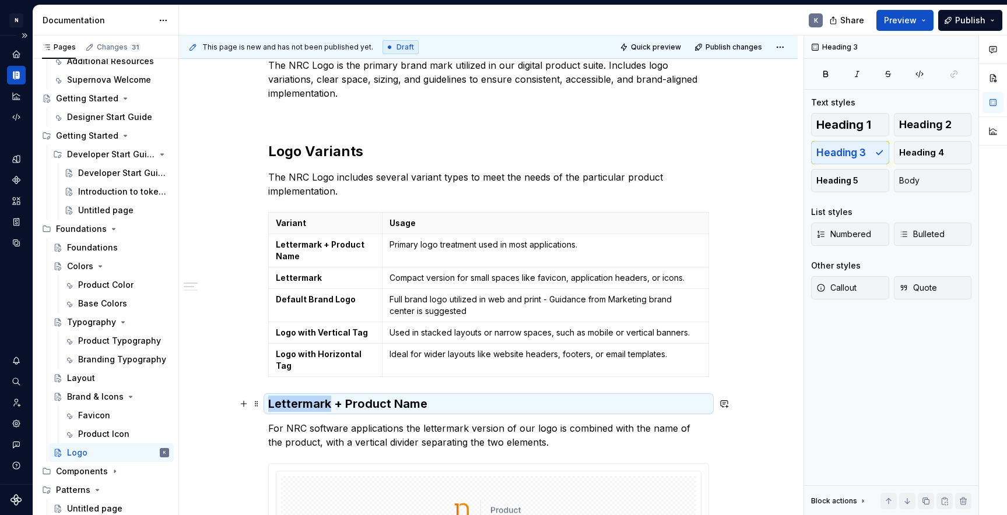
click at [285, 403] on h3 "Lettermark + Product Name" at bounding box center [488, 404] width 441 height 16
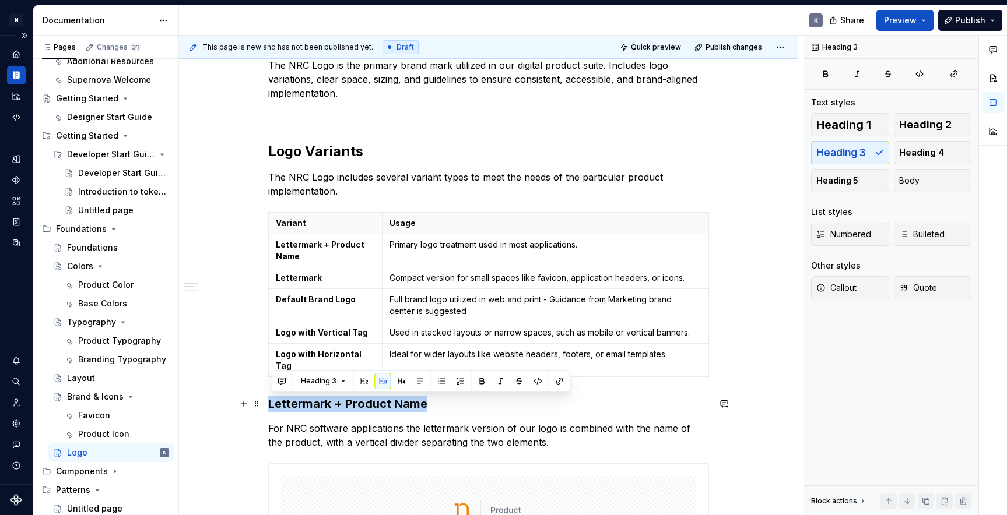
click at [285, 403] on h3 "Lettermark + Product Name" at bounding box center [488, 404] width 441 height 16
click at [362, 382] on button "button" at bounding box center [364, 381] width 16 height 16
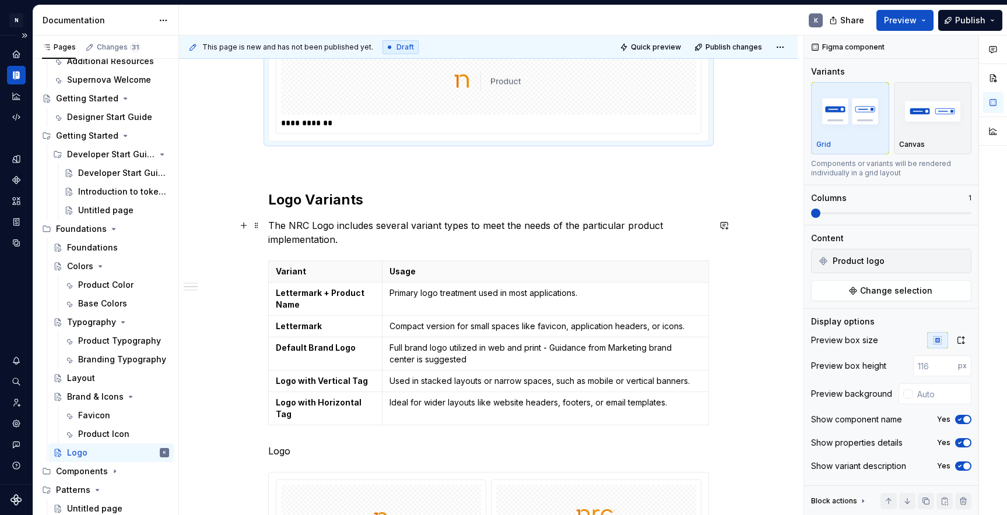
scroll to position [503, 0]
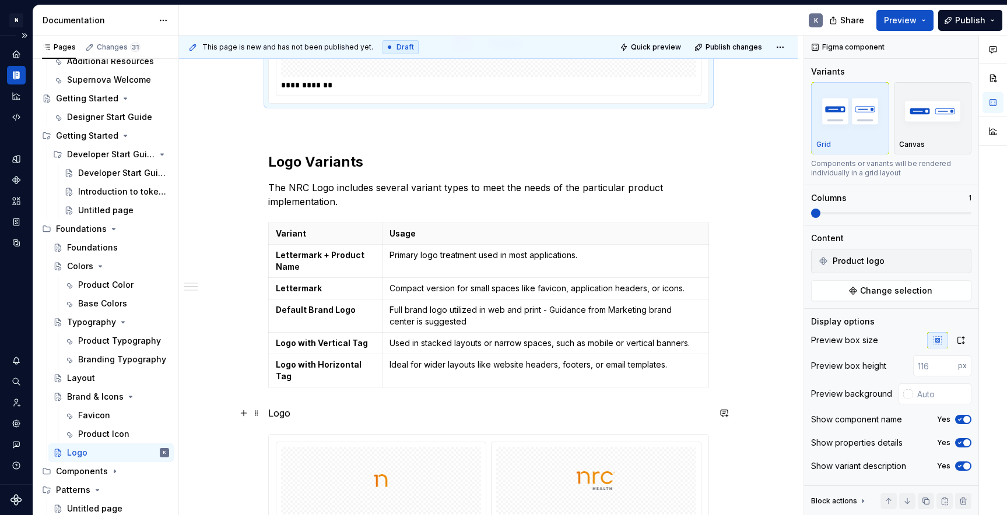
click at [284, 411] on p "Logo" at bounding box center [488, 413] width 441 height 14
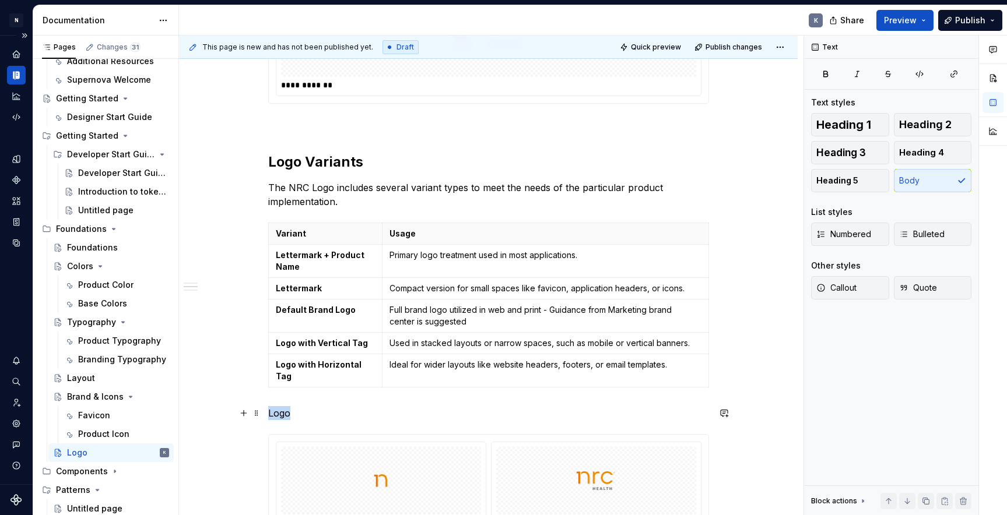
click at [284, 411] on p "Logo" at bounding box center [488, 413] width 441 height 14
click at [360, 391] on button "button" at bounding box center [363, 392] width 16 height 16
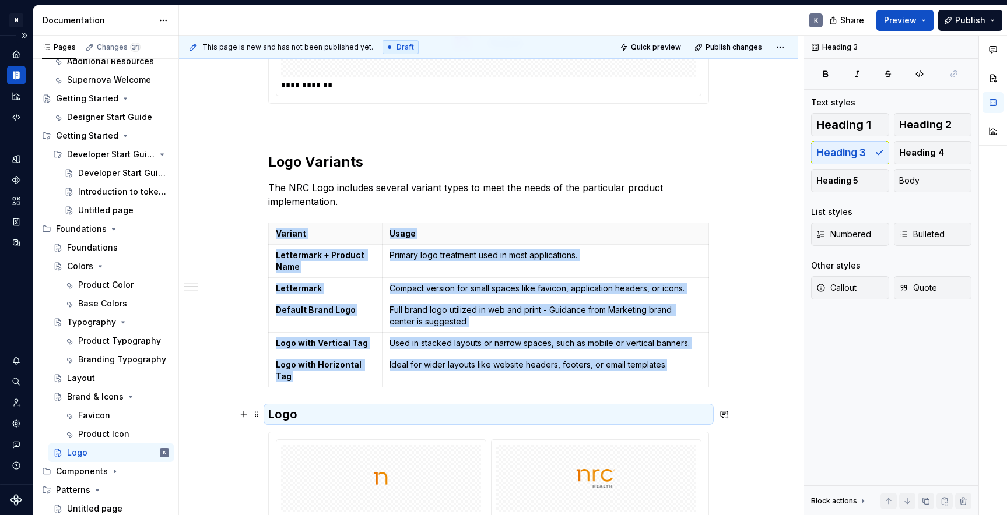
click at [287, 414] on h3 "Logo" at bounding box center [488, 414] width 441 height 16
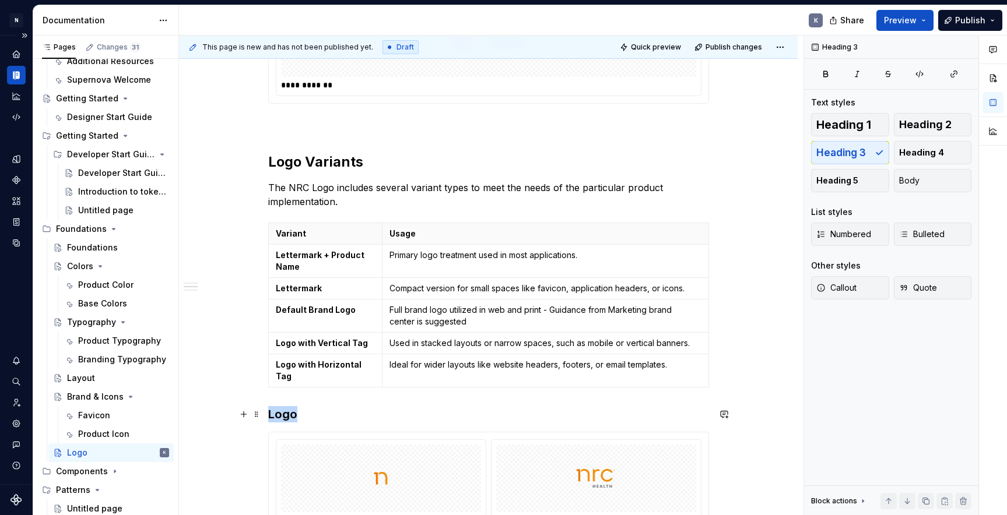
click at [287, 414] on h3 "Logo" at bounding box center [488, 414] width 441 height 16
click at [399, 389] on button "button" at bounding box center [402, 392] width 16 height 16
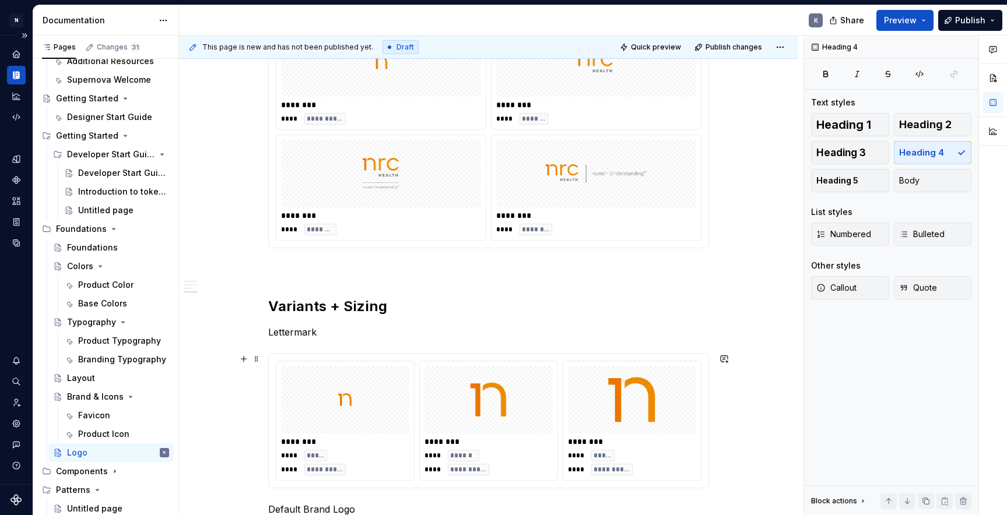
scroll to position [915, 0]
click at [280, 331] on p "Lettermark" at bounding box center [488, 333] width 441 height 14
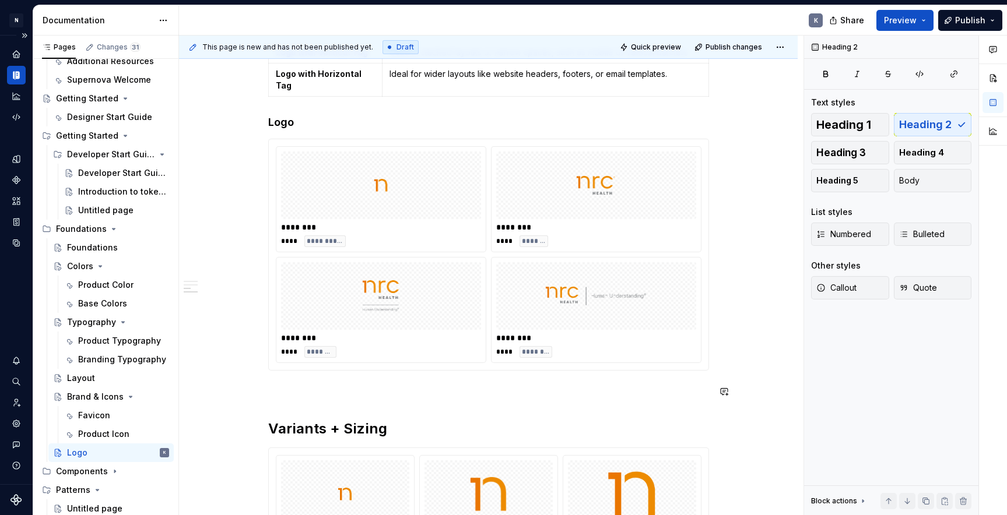
scroll to position [872, 0]
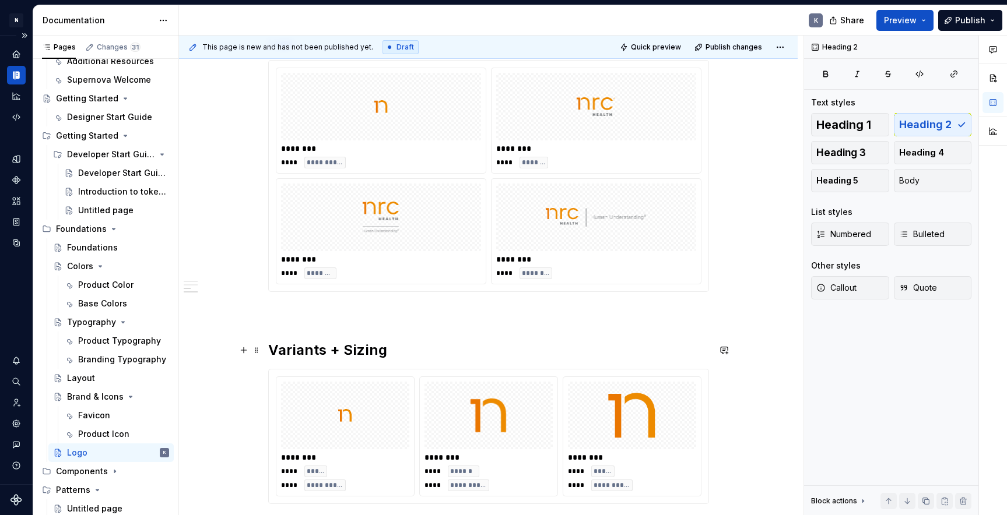
click at [279, 349] on h2 "Variants + Sizing" at bounding box center [488, 350] width 441 height 19
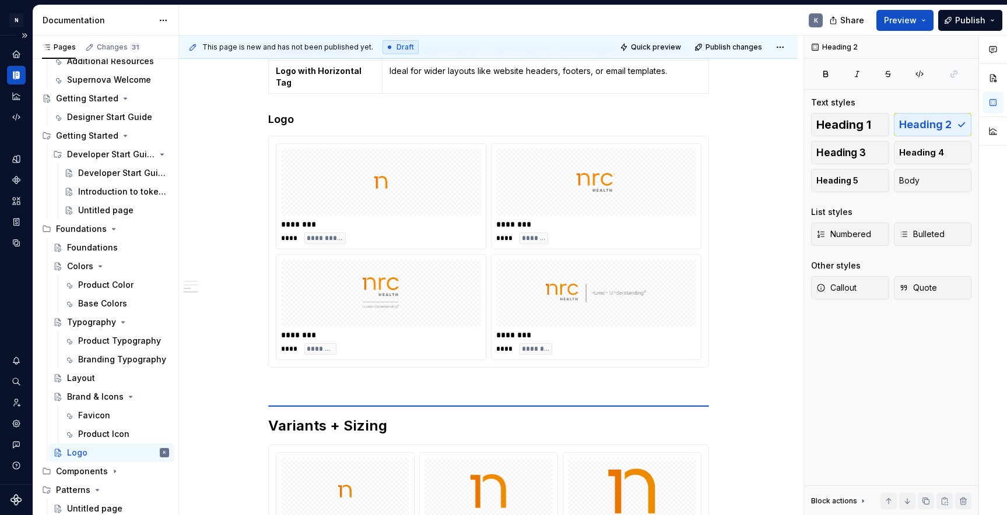
scroll to position [754, 0]
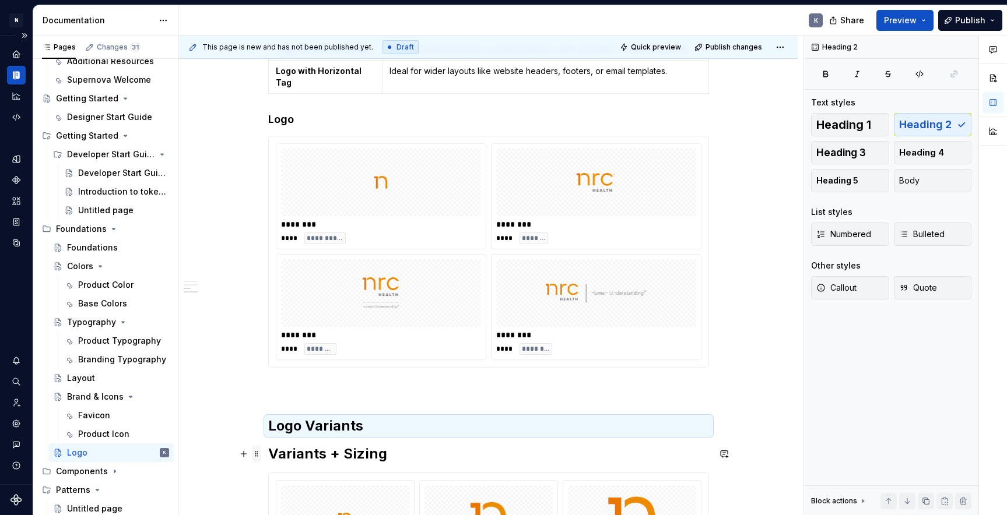
click at [259, 456] on span at bounding box center [256, 454] width 9 height 16
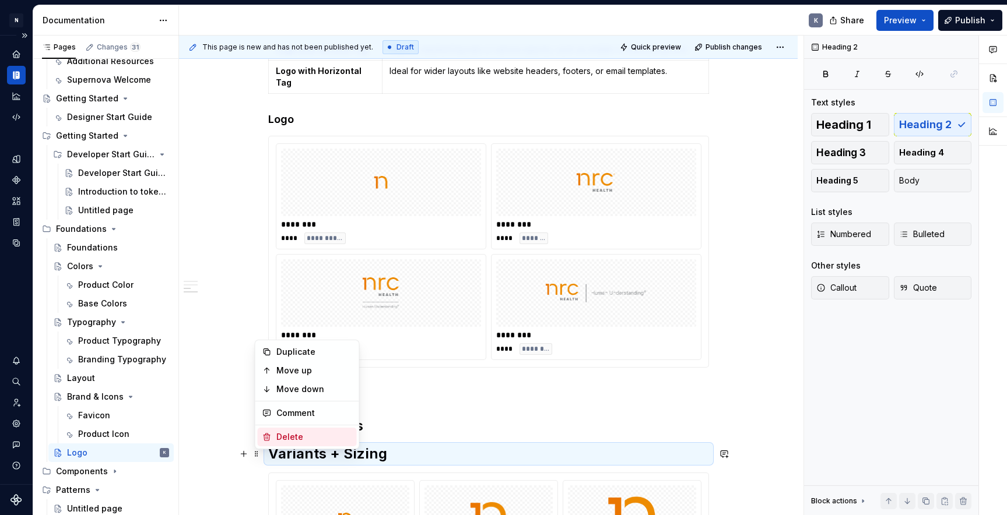
click at [287, 434] on div "Delete" at bounding box center [314, 437] width 76 height 12
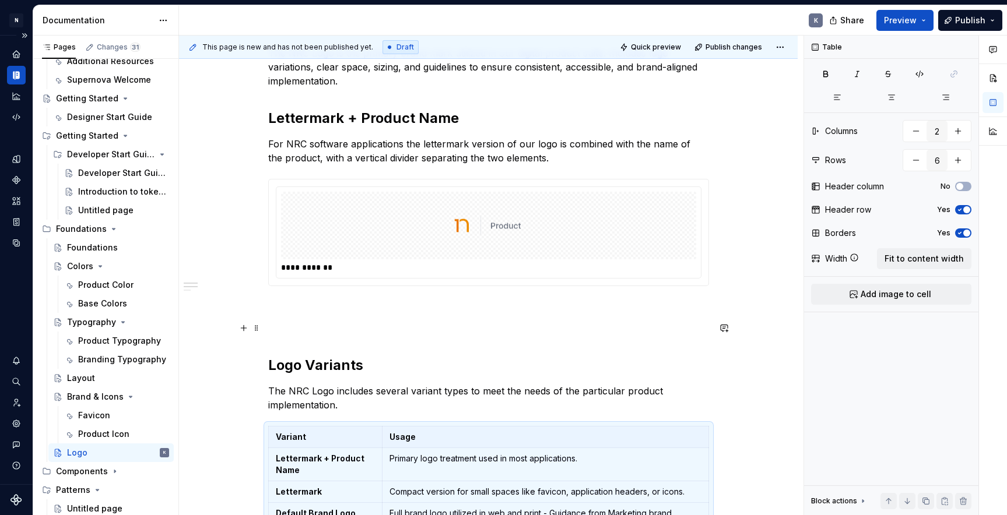
scroll to position [318, 0]
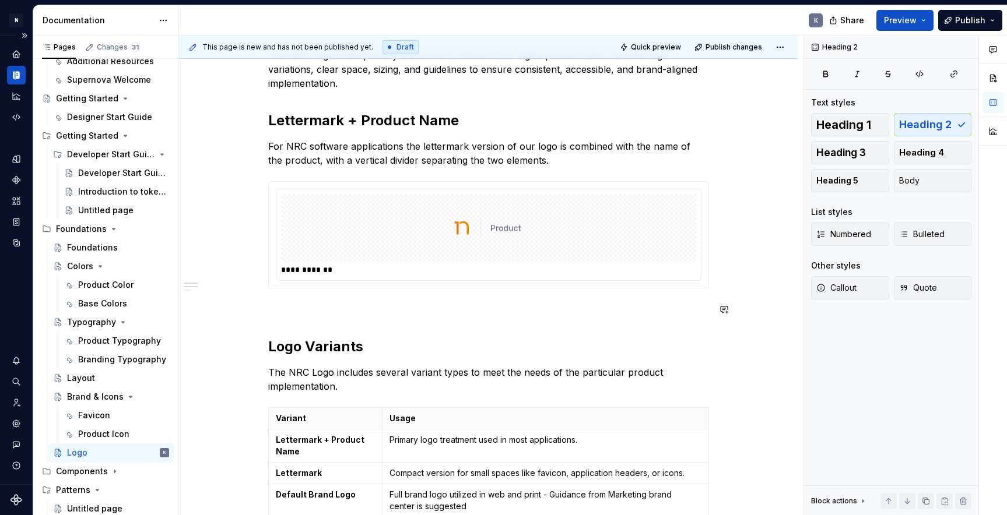
click at [306, 312] on p at bounding box center [488, 310] width 441 height 14
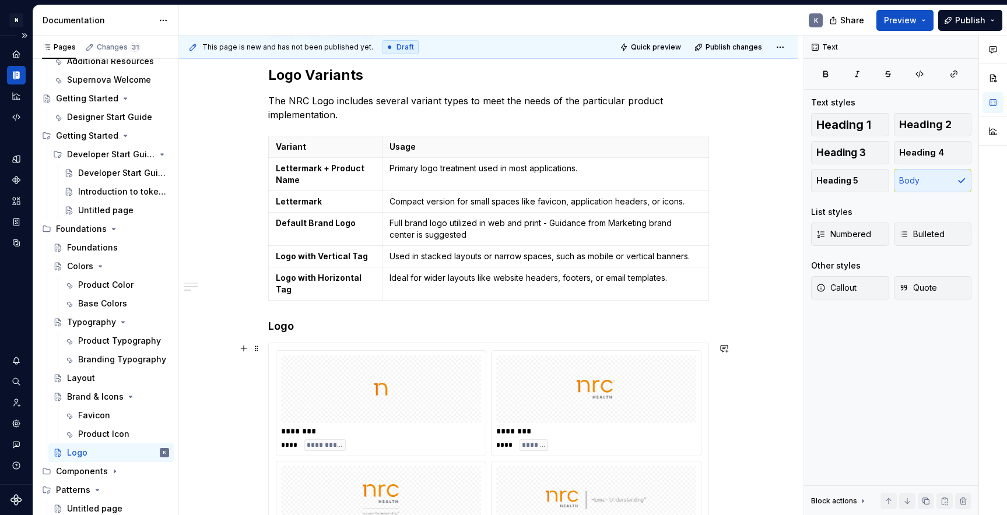
scroll to position [605, 0]
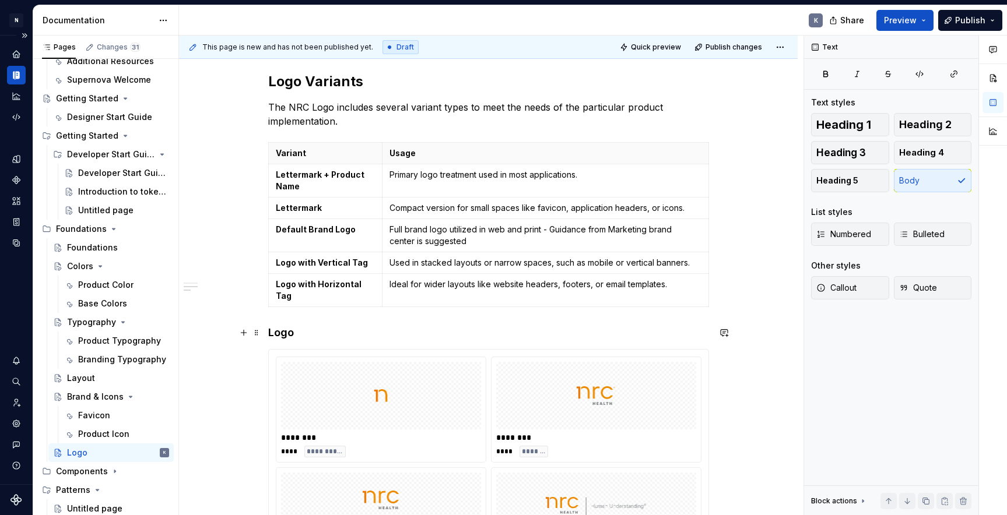
click at [294, 335] on h4 "Logo" at bounding box center [488, 333] width 441 height 14
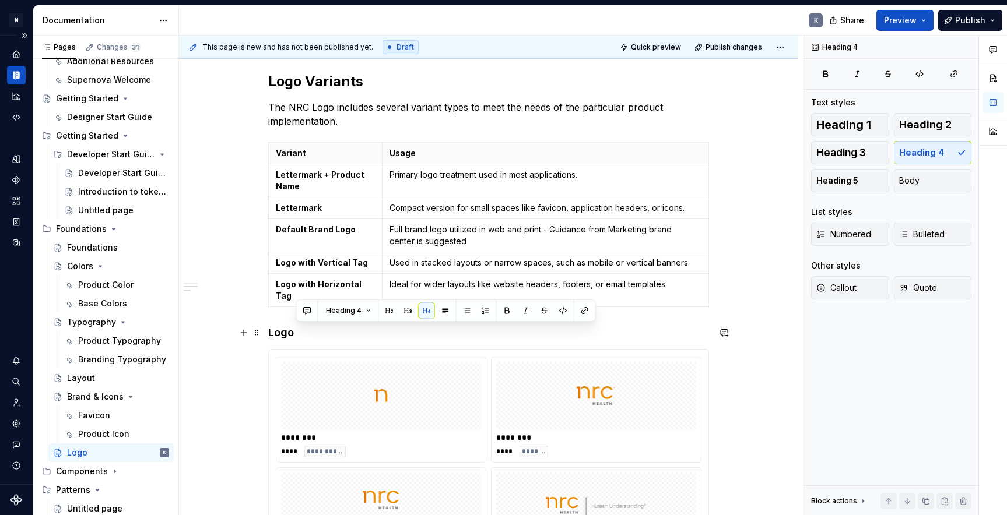
click at [294, 335] on h4 "Logo" at bounding box center [488, 333] width 441 height 14
click at [330, 337] on h4 "Logo" at bounding box center [488, 333] width 441 height 14
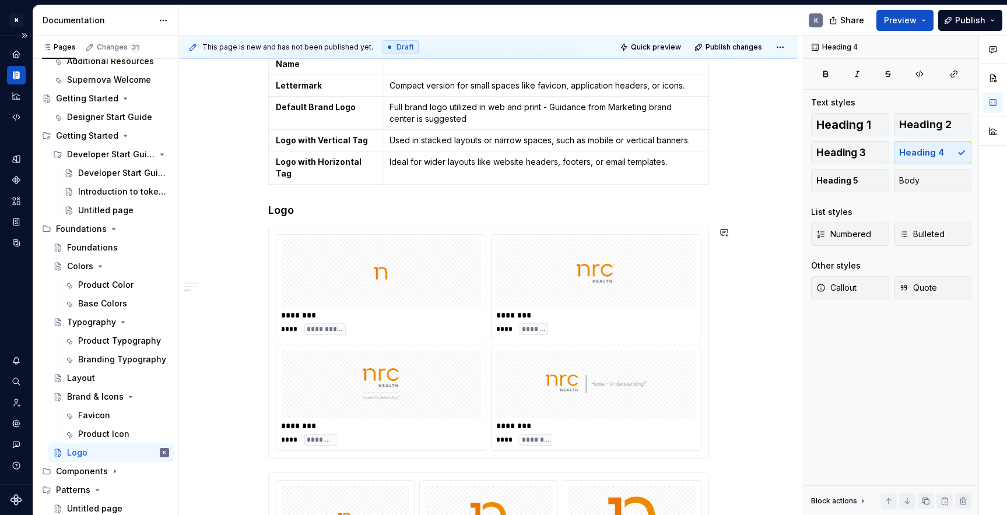
scroll to position [726, 0]
click at [315, 212] on h4 "Logo" at bounding box center [488, 211] width 441 height 14
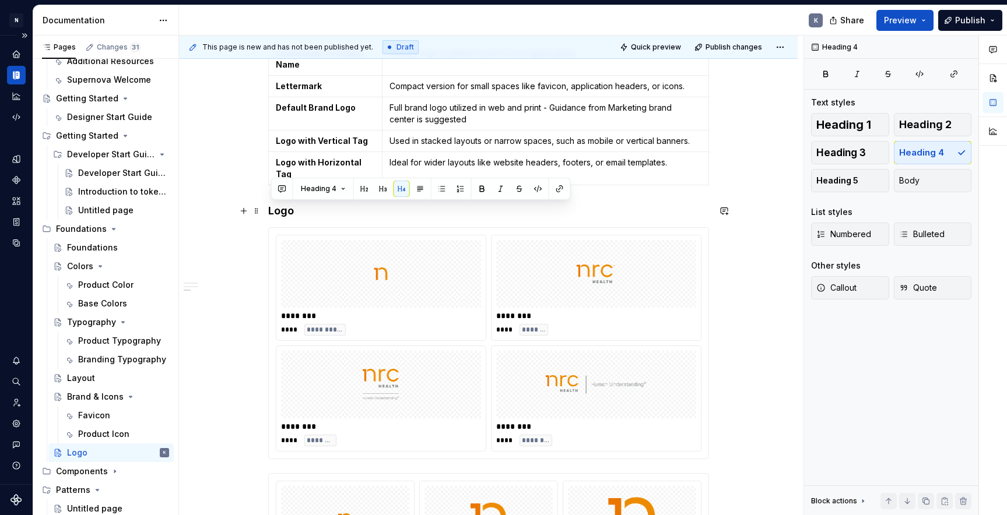
click at [315, 212] on h4 "Logo" at bounding box center [488, 211] width 441 height 14
click at [261, 213] on span at bounding box center [256, 211] width 9 height 16
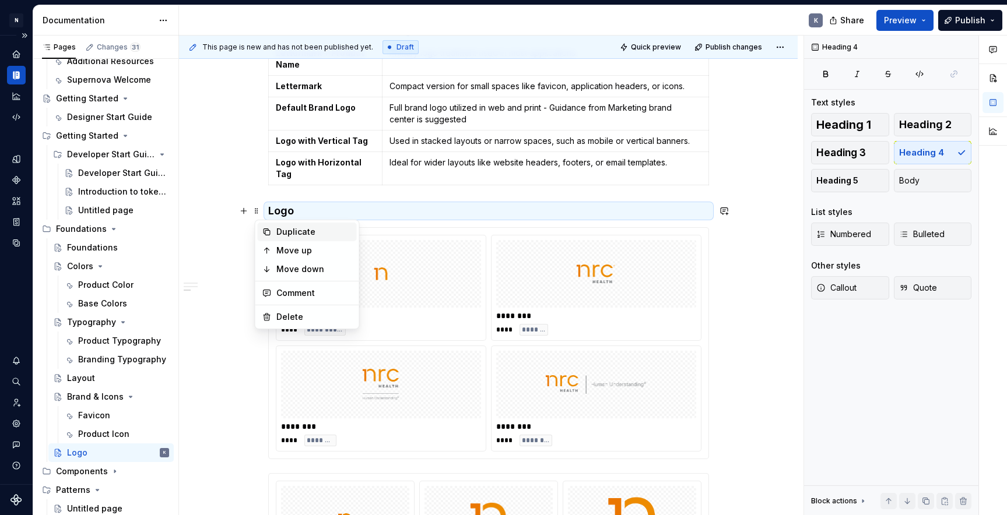
click at [287, 233] on div "Duplicate" at bounding box center [314, 232] width 76 height 12
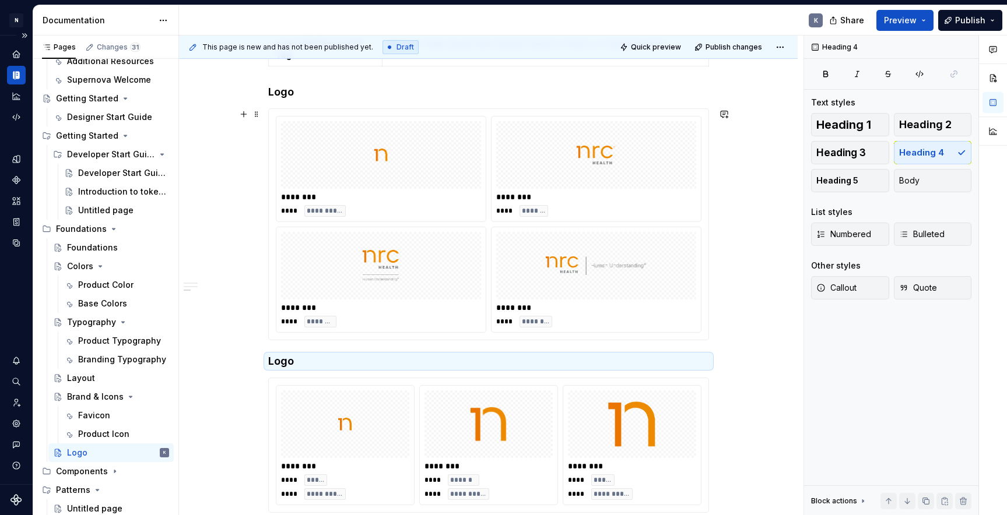
scroll to position [849, 0]
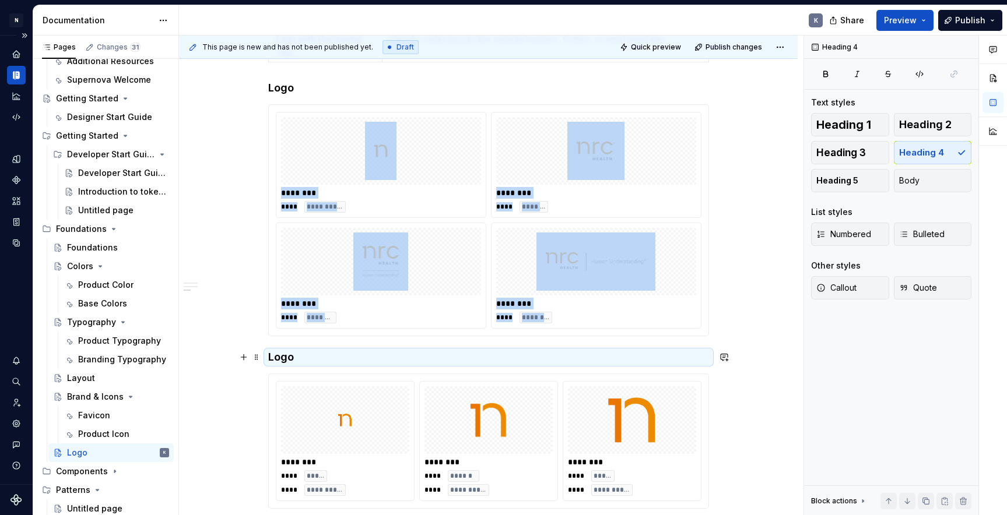
click at [287, 354] on h4 "Logo" at bounding box center [488, 357] width 441 height 14
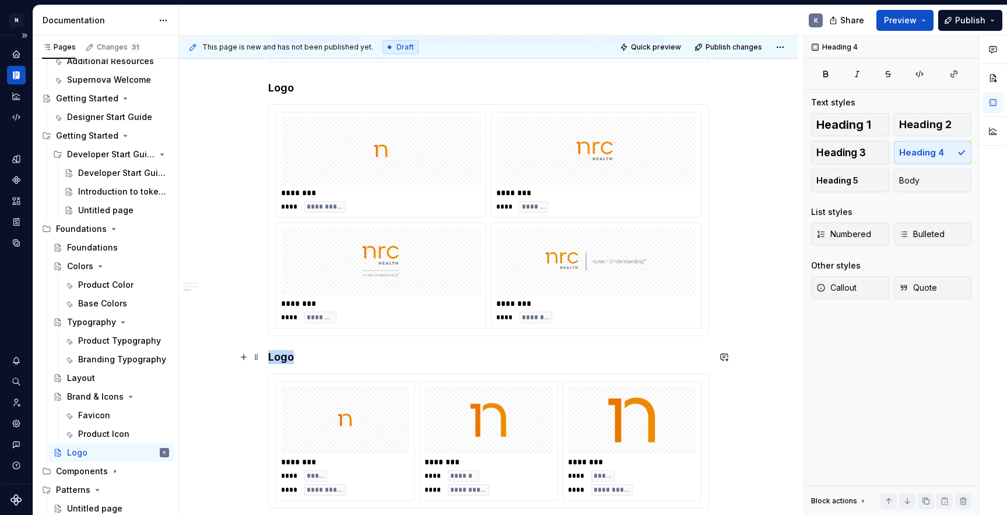
click at [287, 354] on h4 "Logo" at bounding box center [488, 357] width 441 height 14
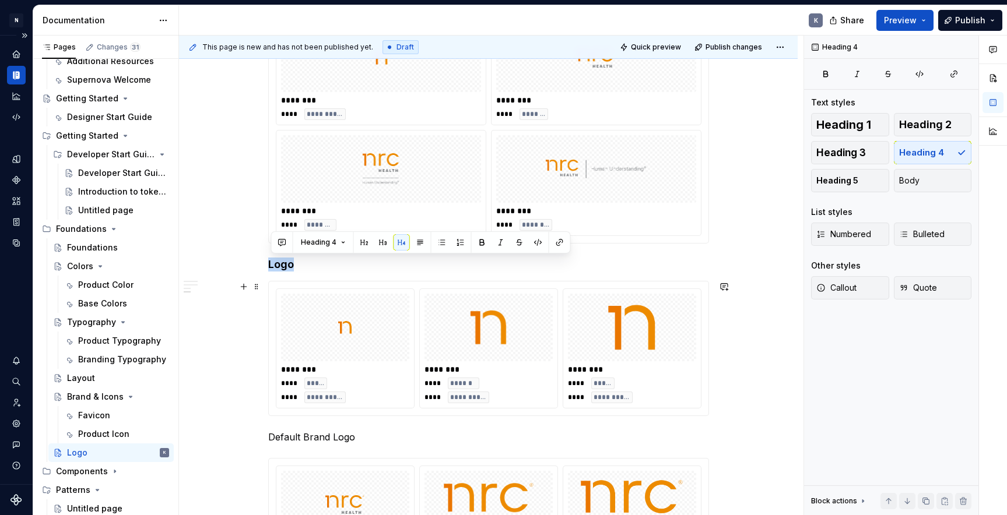
scroll to position [941, 0]
click at [286, 268] on h4 "Logo" at bounding box center [488, 266] width 441 height 14
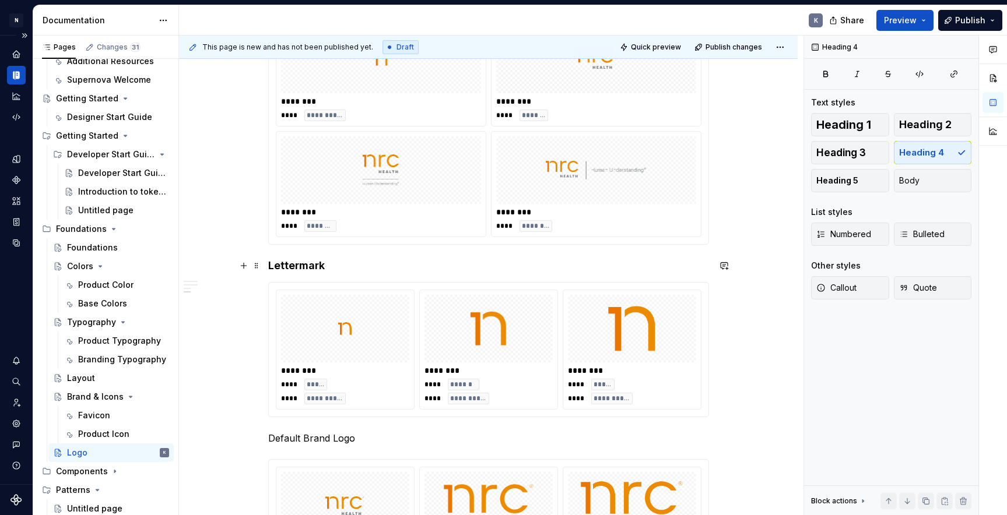
click at [369, 265] on h4 "Lettermark" at bounding box center [488, 266] width 441 height 14
click at [307, 438] on p "Default Brand Logo" at bounding box center [488, 438] width 441 height 14
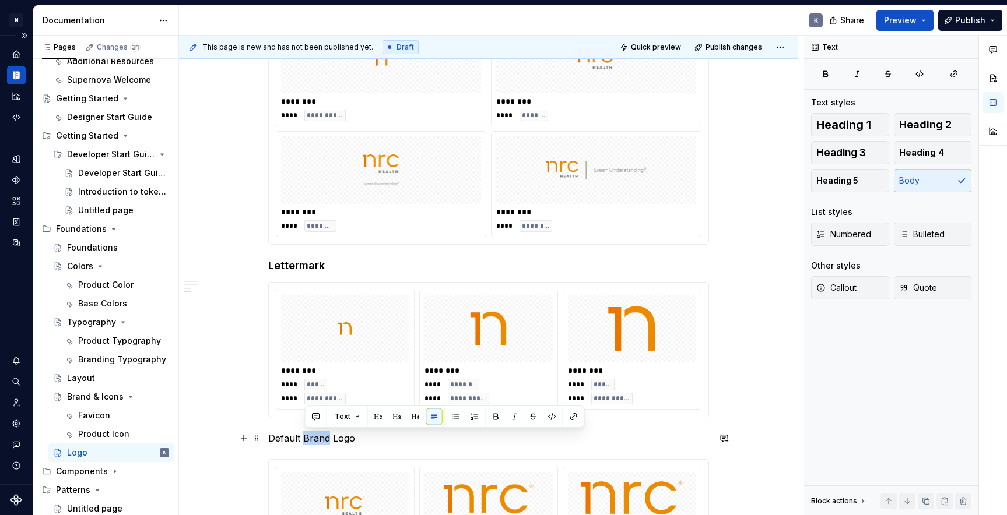
click at [307, 438] on p "Default Brand Logo" at bounding box center [488, 438] width 441 height 14
click at [380, 417] on button "button" at bounding box center [382, 417] width 16 height 16
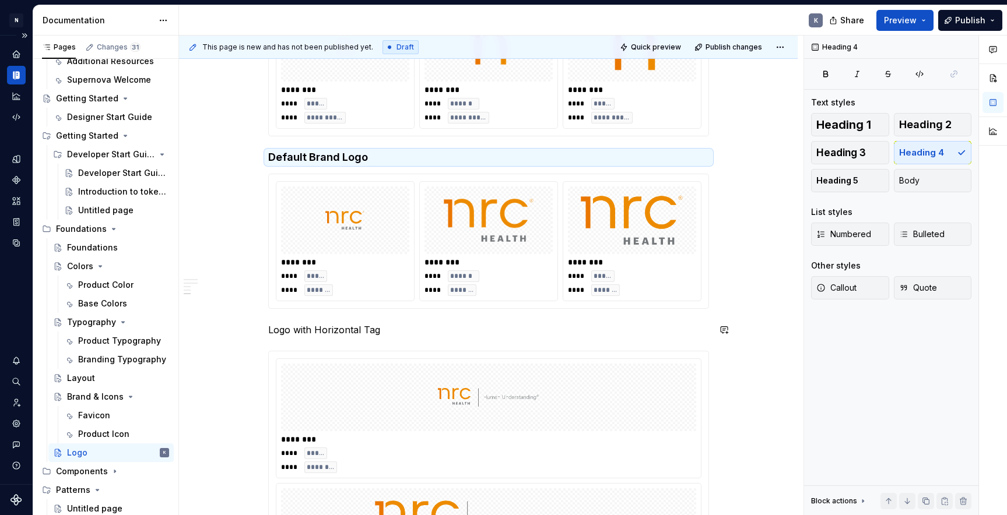
scroll to position [1294, 0]
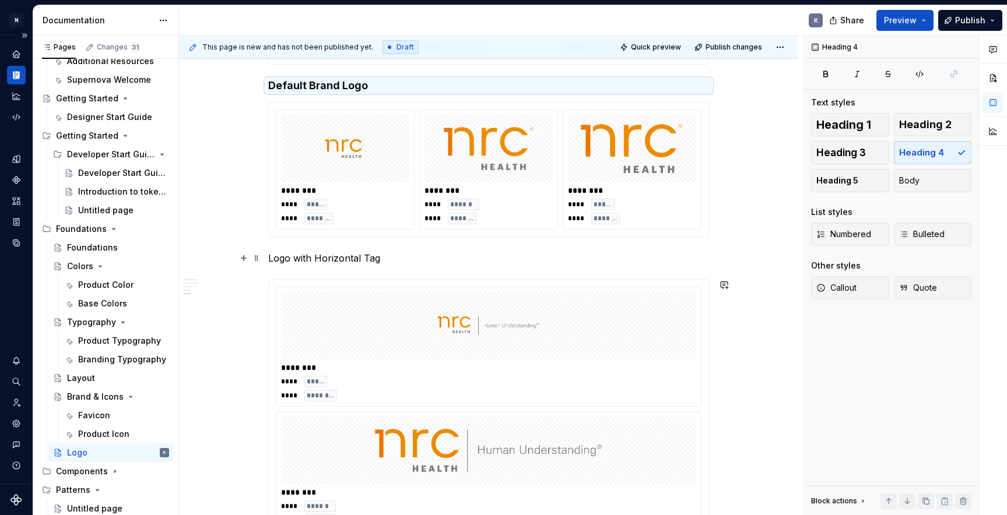
click at [340, 258] on p "Logo with Horizontal Tag" at bounding box center [488, 258] width 441 height 14
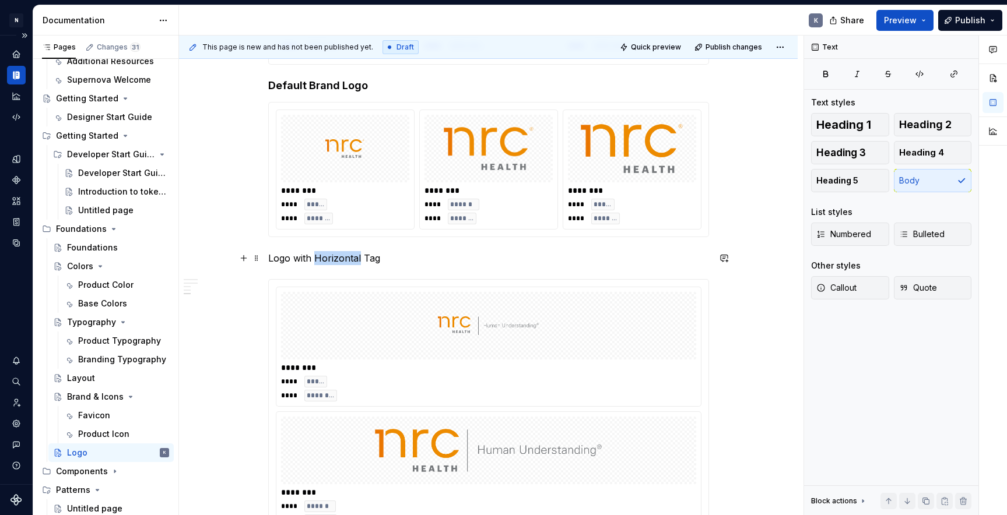
click at [340, 258] on p "Logo with Horizontal Tag" at bounding box center [488, 258] width 441 height 14
click at [382, 237] on button "button" at bounding box center [382, 237] width 16 height 16
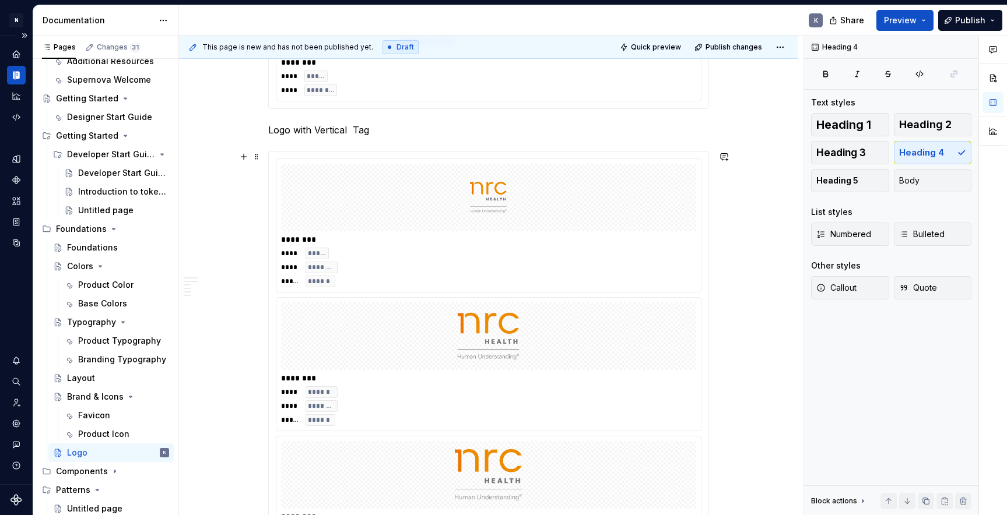
scroll to position [1840, 0]
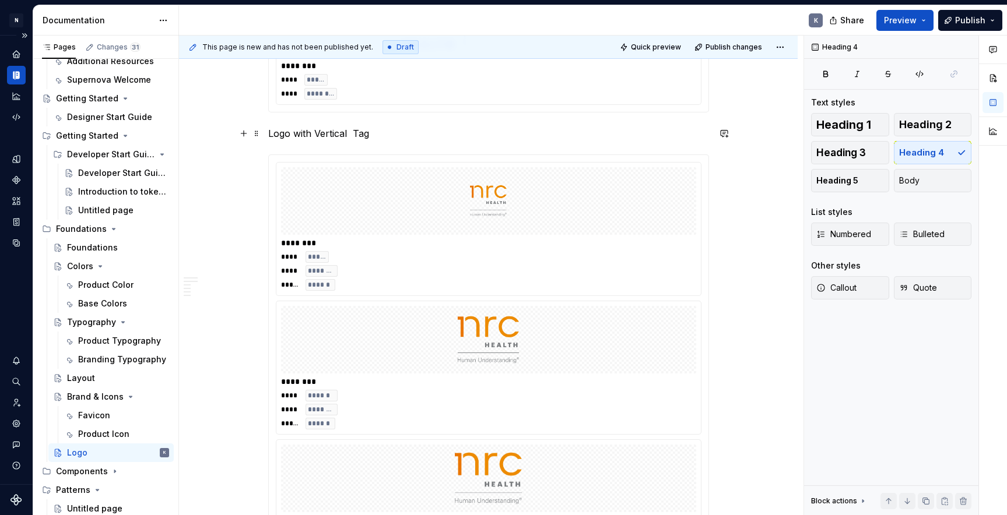
click at [342, 129] on p "Logo with Vertical Tag" at bounding box center [488, 134] width 441 height 14
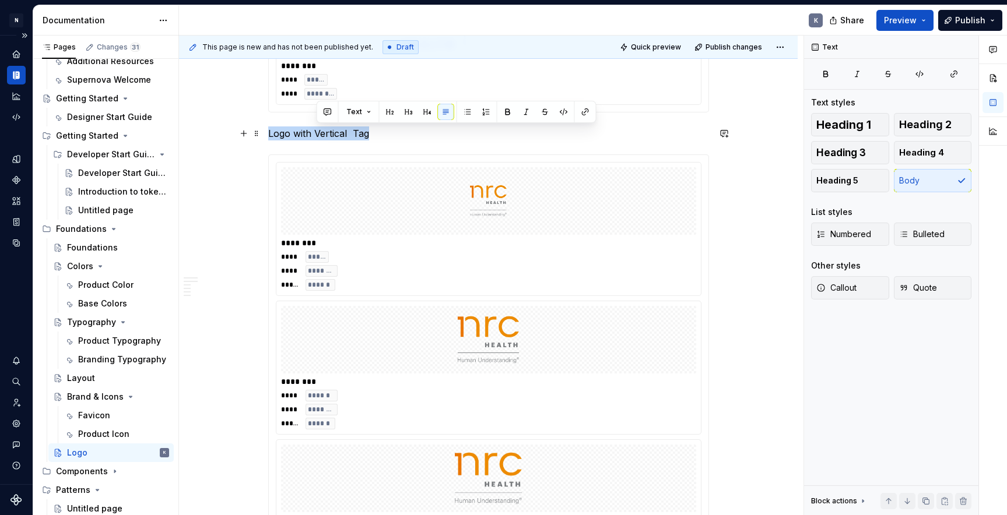
click at [342, 129] on p "Logo with Vertical Tag" at bounding box center [488, 134] width 441 height 14
click at [381, 108] on button "button" at bounding box center [382, 112] width 16 height 16
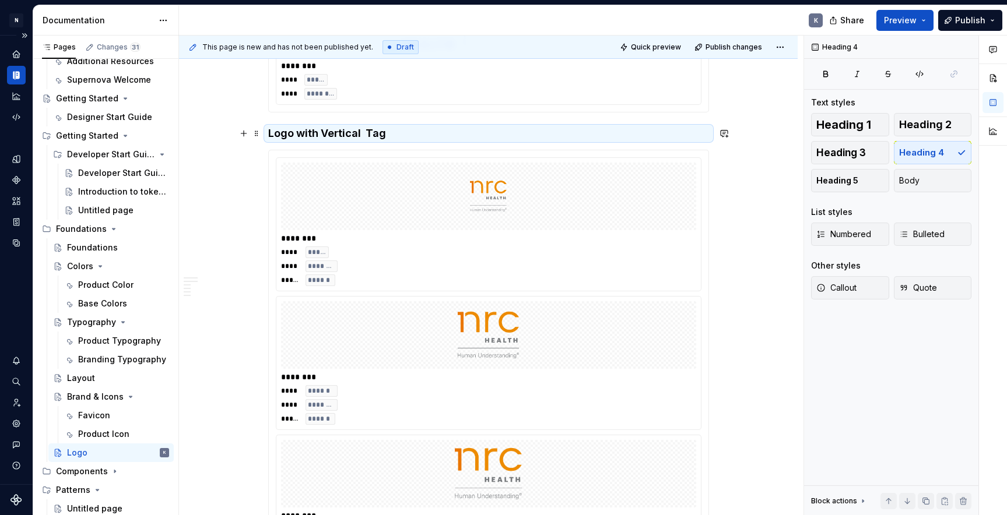
click at [367, 132] on h4 "Logo with Vertical Tag" at bounding box center [488, 134] width 441 height 14
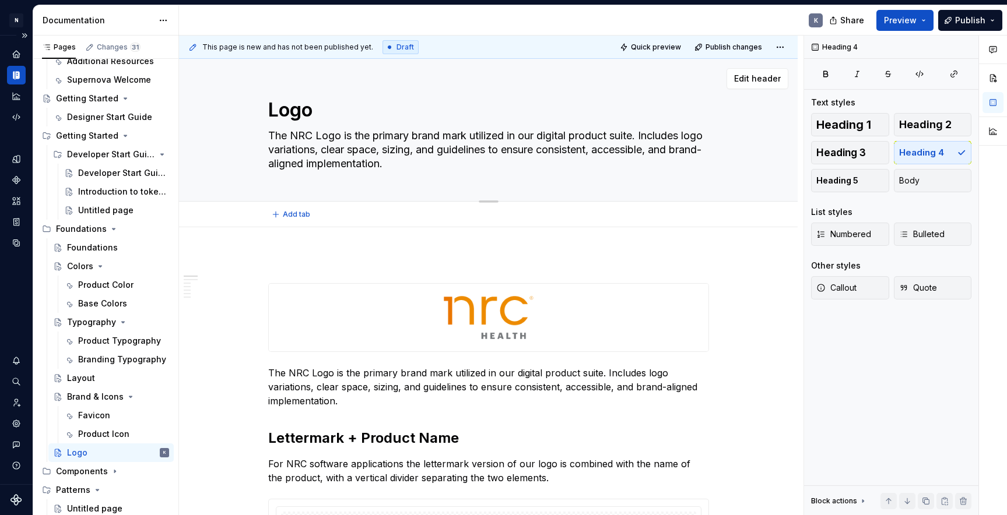
scroll to position [0, 0]
click at [926, 19] on button "Preview" at bounding box center [904, 20] width 57 height 21
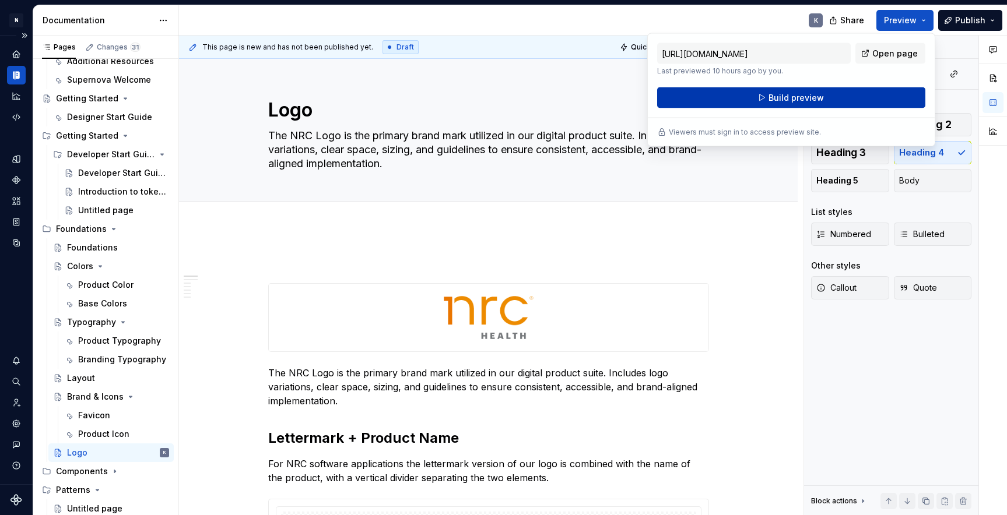
click at [855, 94] on button "Build preview" at bounding box center [791, 97] width 268 height 21
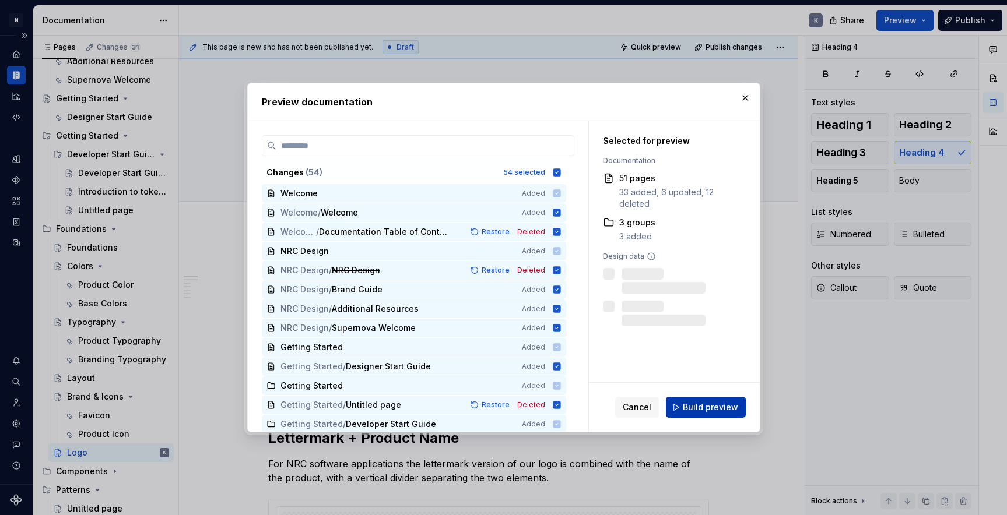
click at [715, 405] on span "Build preview" at bounding box center [710, 408] width 55 height 12
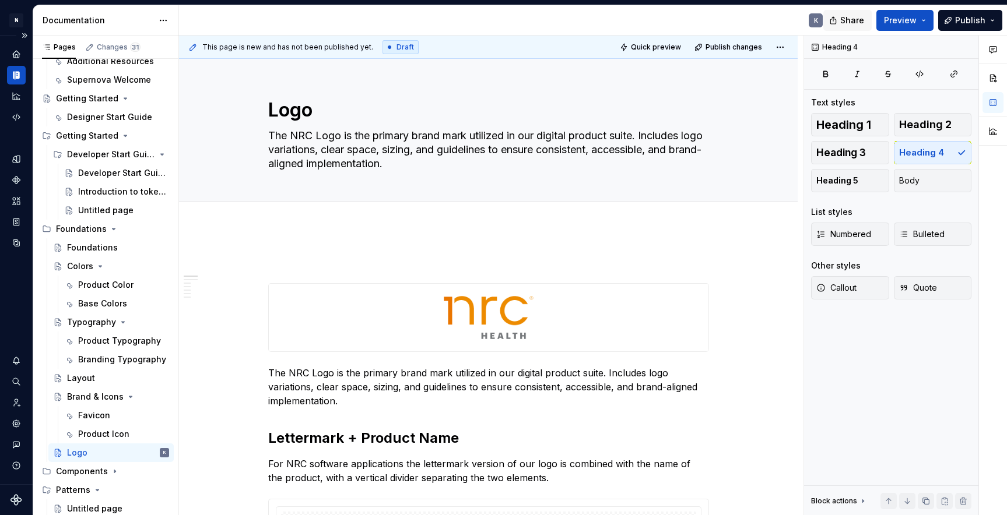
click at [864, 19] on span "Share" at bounding box center [852, 21] width 24 height 12
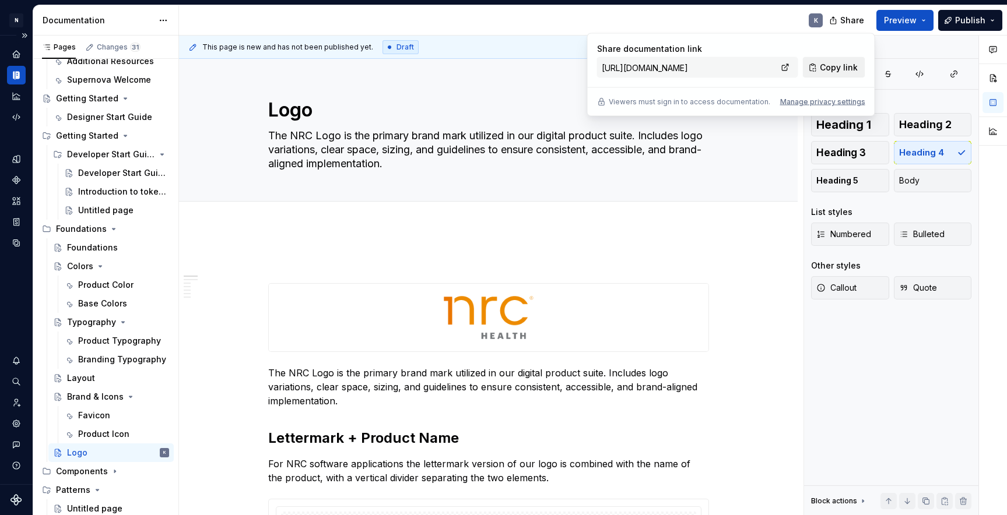
click at [837, 66] on span "Copy link" at bounding box center [839, 68] width 38 height 12
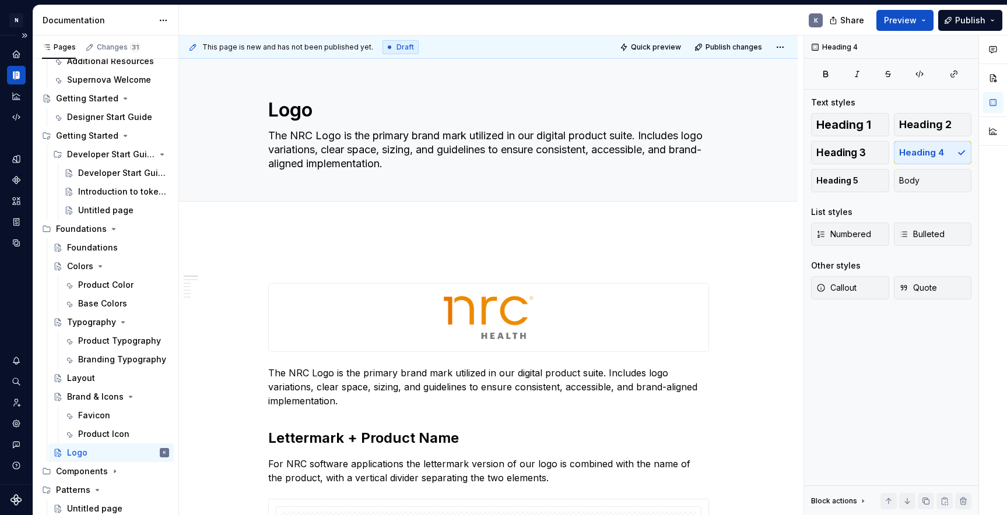
click at [742, 17] on div "K" at bounding box center [505, 20] width 653 height 30
type textarea "*"
